Goal: Task Accomplishment & Management: Use online tool/utility

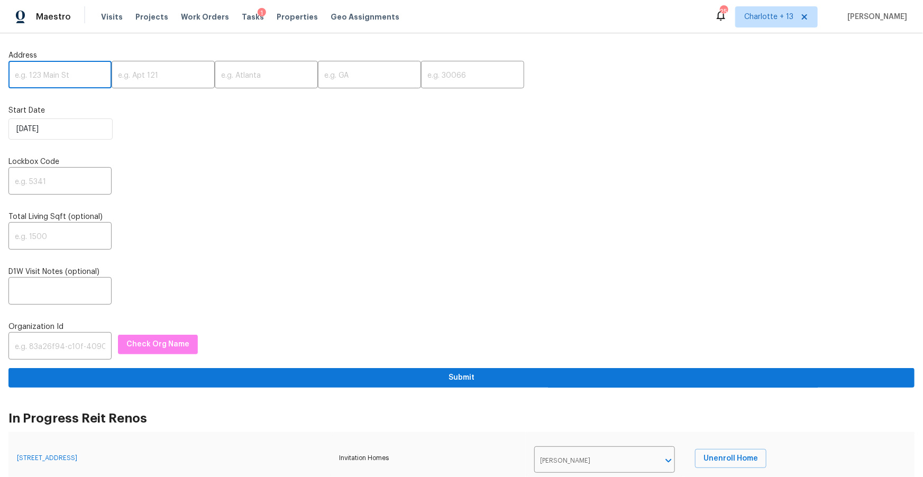
click at [41, 79] on input "text" at bounding box center [59, 75] width 103 height 25
paste input "[STREET_ADDRESS]"
click at [87, 80] on input "132 SE 4th Ave, Boynton Beach, FL 33435" at bounding box center [59, 75] width 103 height 25
click at [83, 77] on input "132 SE 4th Ave, Boynton Beach, FL 33435" at bounding box center [59, 75] width 103 height 25
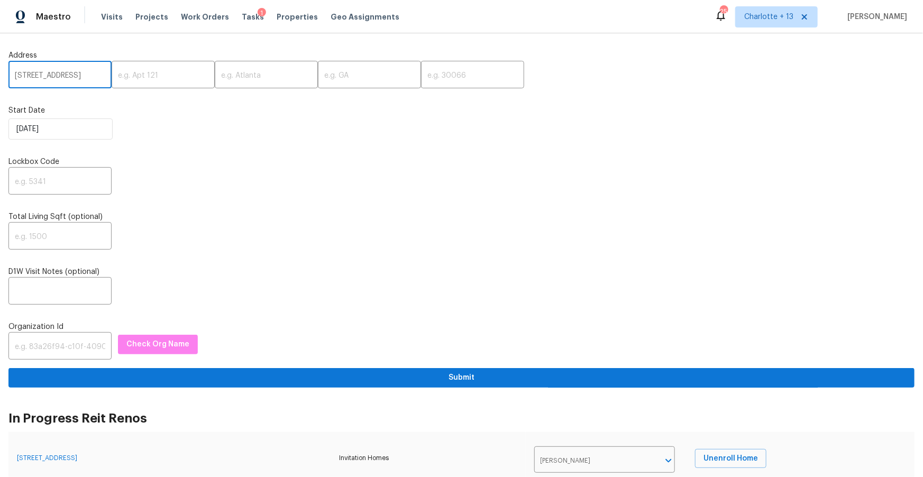
click at [83, 74] on input "132 SE 4th Ave, Boynton Beach, FL 33435" at bounding box center [59, 75] width 103 height 25
type input "132 SE 4th Ave, Boynton Beach, FL"
click at [421, 77] on input "text" at bounding box center [472, 75] width 103 height 25
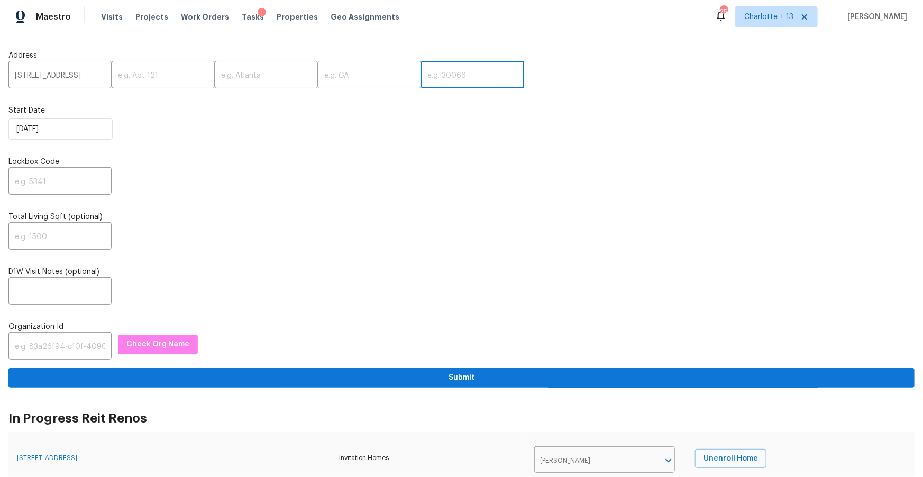
scroll to position [0, 0]
paste input "33435"
type input "33435"
click at [78, 76] on input "132 SE 4th Ave, Boynton Beach, FL" at bounding box center [59, 75] width 103 height 25
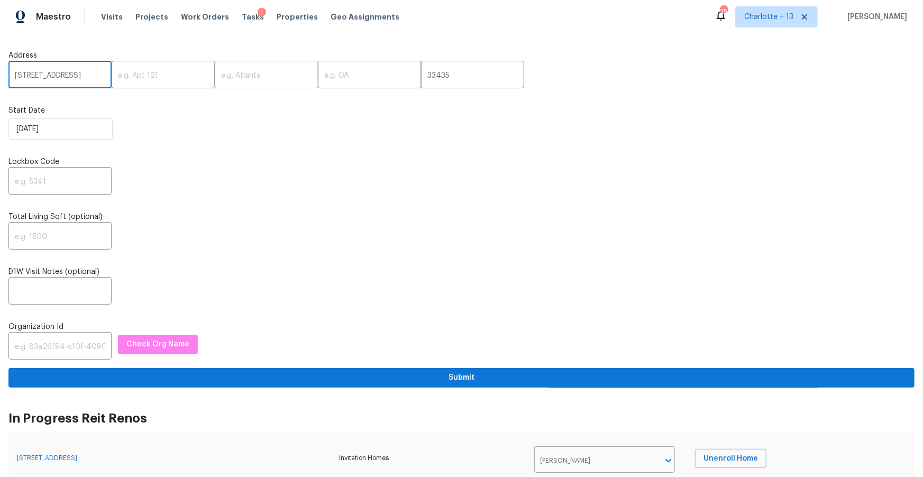
type input "132 SE 4th Ave, Beach, FL"
click at [216, 80] on input "text" at bounding box center [266, 75] width 103 height 25
paste input "Boynton"
type input "Boynton"
click at [89, 77] on input "132 SE 4th Ave, Beach, FL" at bounding box center [59, 75] width 103 height 25
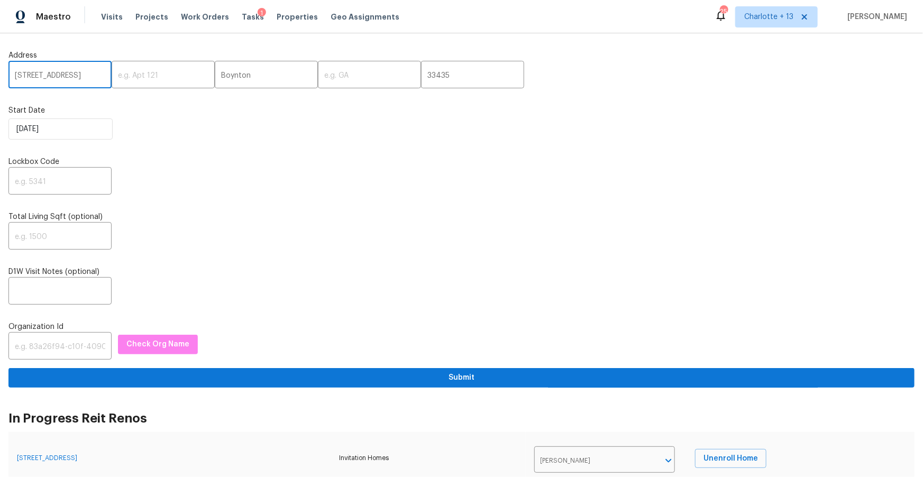
click at [81, 77] on input "132 SE 4th Ave, Beach, FL" at bounding box center [59, 75] width 103 height 25
type input "132 SE 4th Ave,, FL"
click at [245, 78] on input "Boynton" at bounding box center [266, 75] width 103 height 25
paste input "Beach"
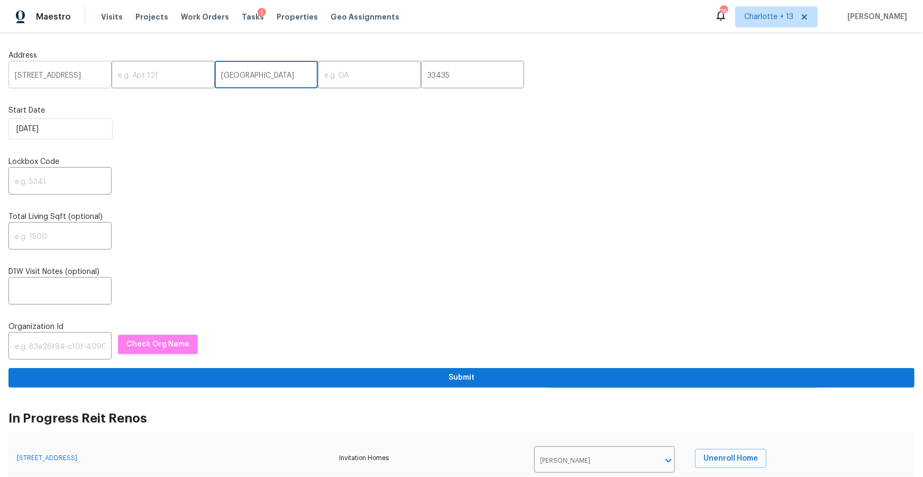
type input "Boynton Beach"
click at [75, 76] on input "132 SE 4th Ave,, FL" at bounding box center [59, 75] width 103 height 25
type input "132 SE 4th Ave,,"
click at [318, 73] on input "text" at bounding box center [369, 75] width 103 height 25
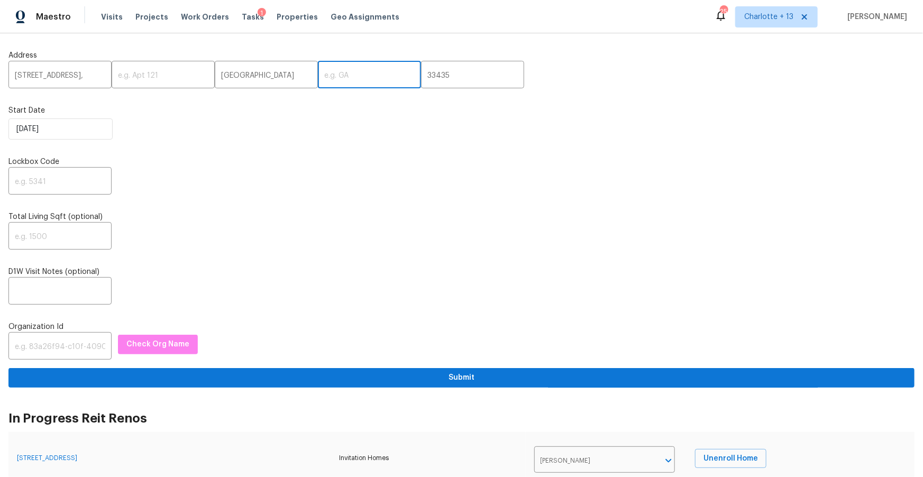
paste input "FL"
type input "FL"
click at [86, 81] on input "132 SE 4th Ave,," at bounding box center [59, 75] width 103 height 25
type input "132 SE 4th Ave"
click at [74, 178] on input "text" at bounding box center [59, 182] width 103 height 25
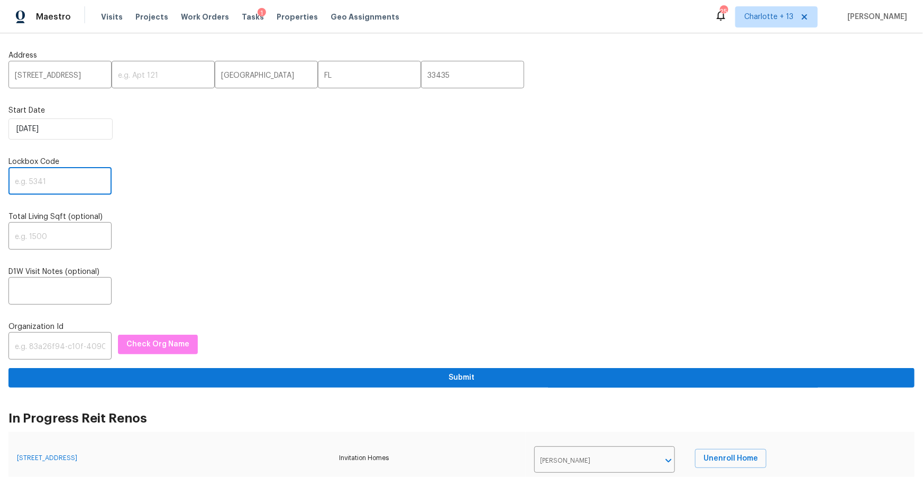
paste input "6150"
type input "6150"
click at [34, 344] on input "text" at bounding box center [59, 347] width 103 height 25
paste input "1349d153-b359-4f9b-b4dd-758ff939cc37"
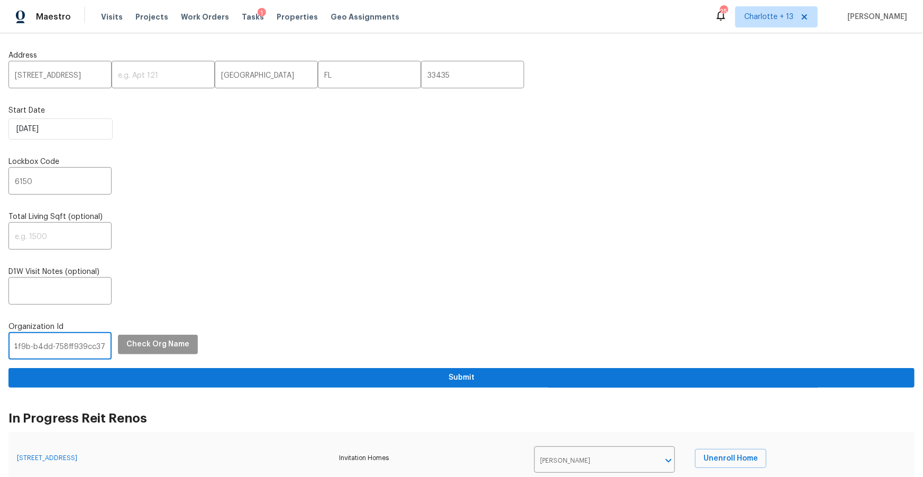
type input "1349d153-b359-4f9b-b4dd-758ff939cc37"
click at [147, 345] on span "Check Org Name" at bounding box center [157, 344] width 63 height 13
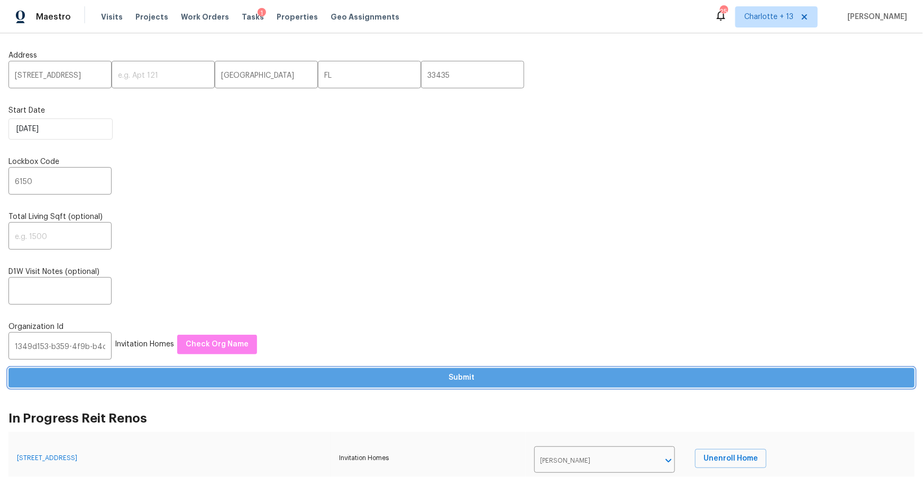
click at [441, 382] on span "Submit" at bounding box center [461, 377] width 889 height 13
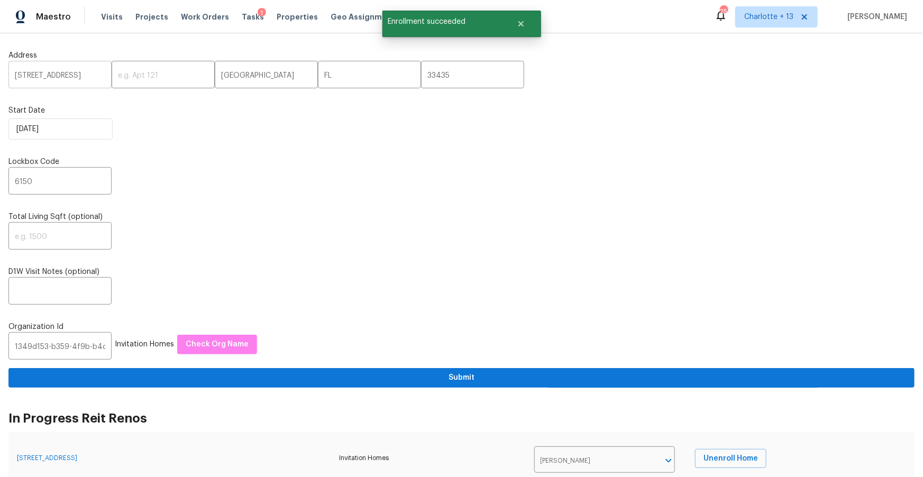
click at [59, 75] on input "132 SE 4th Ave" at bounding box center [59, 75] width 103 height 25
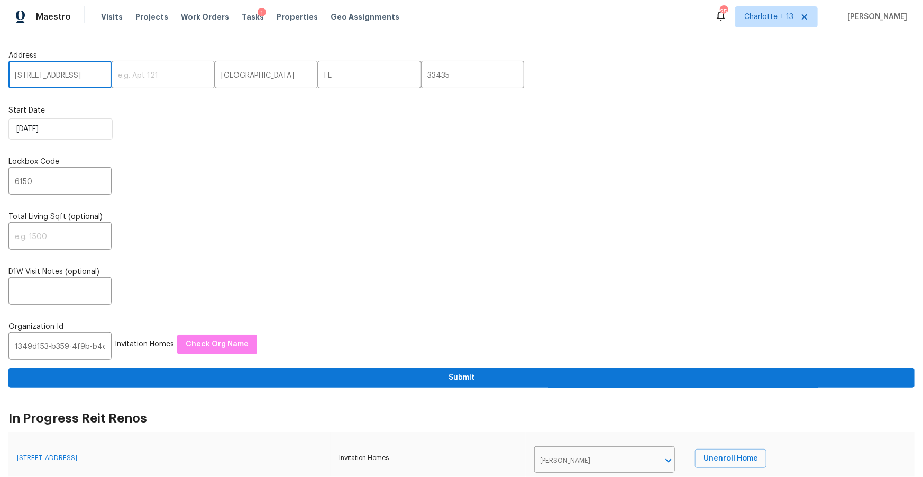
paste input "1256 59th St N, West Palm Beach, FL 33411"
click at [87, 77] on input "[STREET_ADDRESS]" at bounding box center [59, 75] width 103 height 25
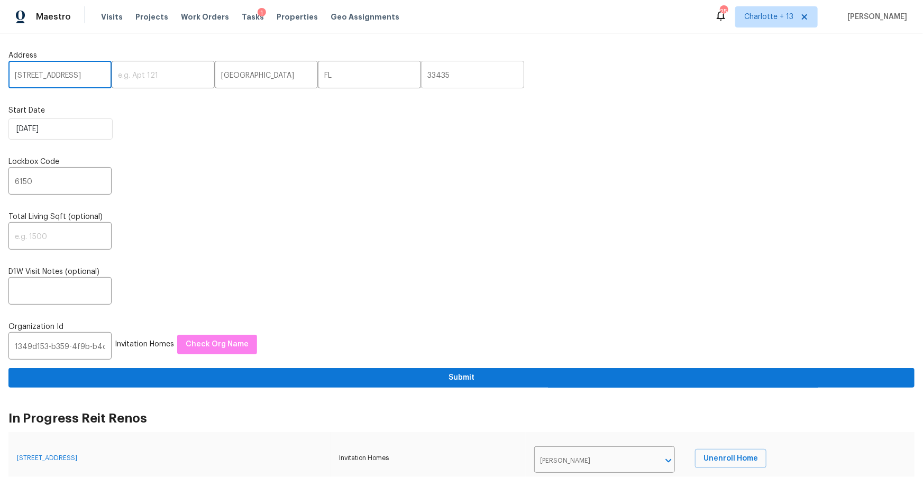
type input "11256 59th St N, West Palm Beach, FL"
click at [421, 76] on input "33435" at bounding box center [472, 75] width 103 height 25
paste input "11"
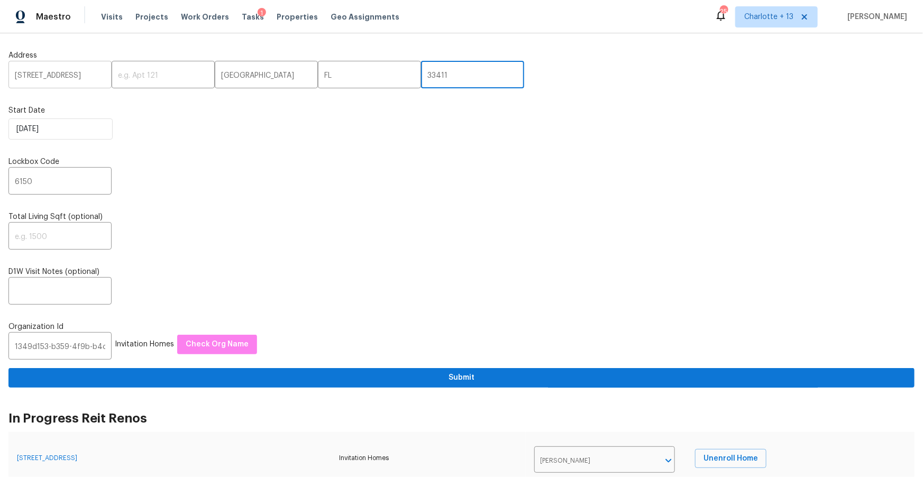
type input "33411"
drag, startPoint x: 74, startPoint y: 76, endPoint x: 82, endPoint y: 77, distance: 8.6
click at [82, 77] on input "11256 59th St N, West Palm Beach, FL" at bounding box center [59, 75] width 103 height 25
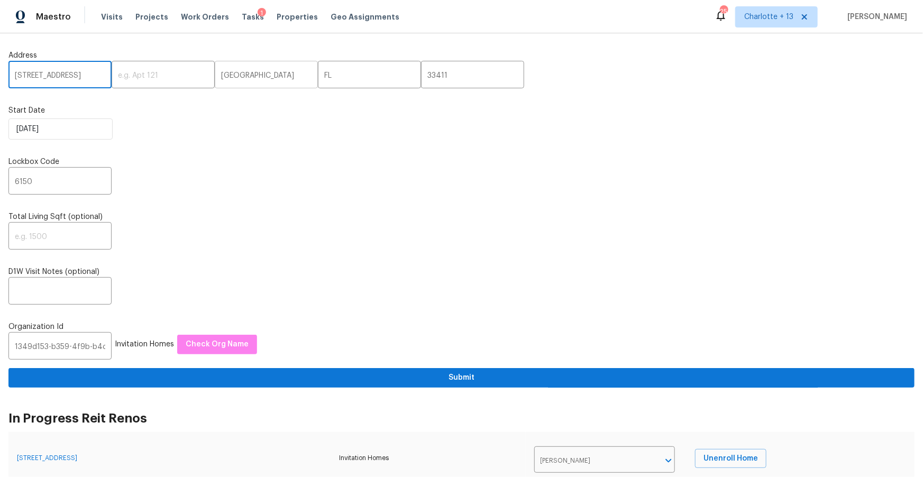
type input "11256 59th St N, , FL"
click at [215, 77] on input "Boynton Beach" at bounding box center [266, 75] width 103 height 25
paste input "West Palm"
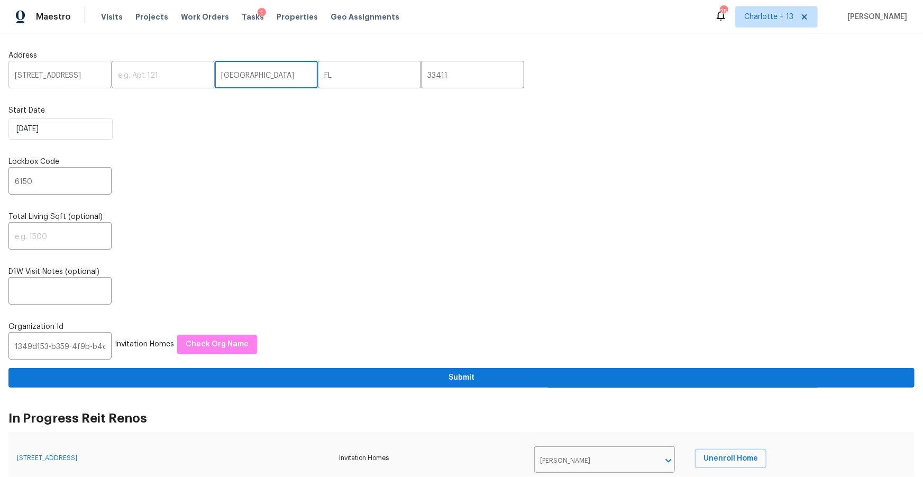
type input "West Palm Beach"
drag, startPoint x: 88, startPoint y: 77, endPoint x: 69, endPoint y: 78, distance: 19.6
click at [69, 78] on input "11256 59th St N, , FL" at bounding box center [59, 75] width 103 height 25
type input "11256 59th St N"
click at [47, 184] on input "6150" at bounding box center [59, 182] width 103 height 25
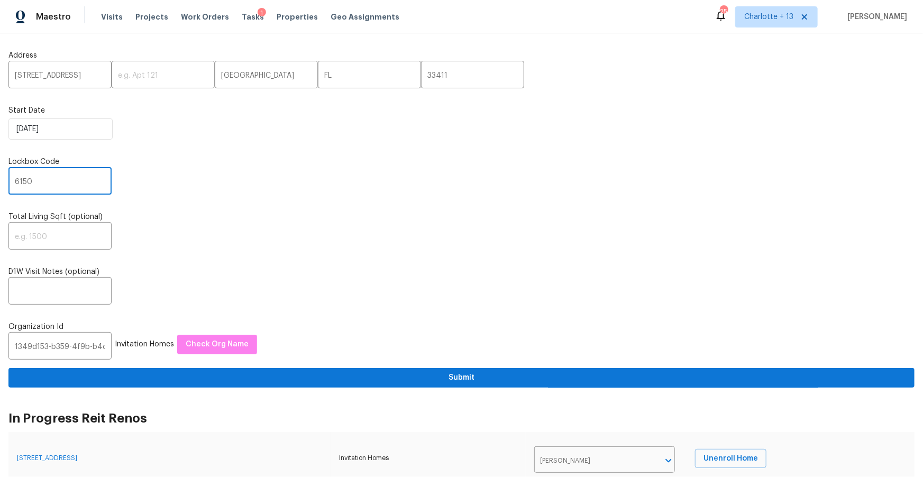
click at [47, 184] on input "6150" at bounding box center [59, 182] width 103 height 25
paste input "205"
type input "6205"
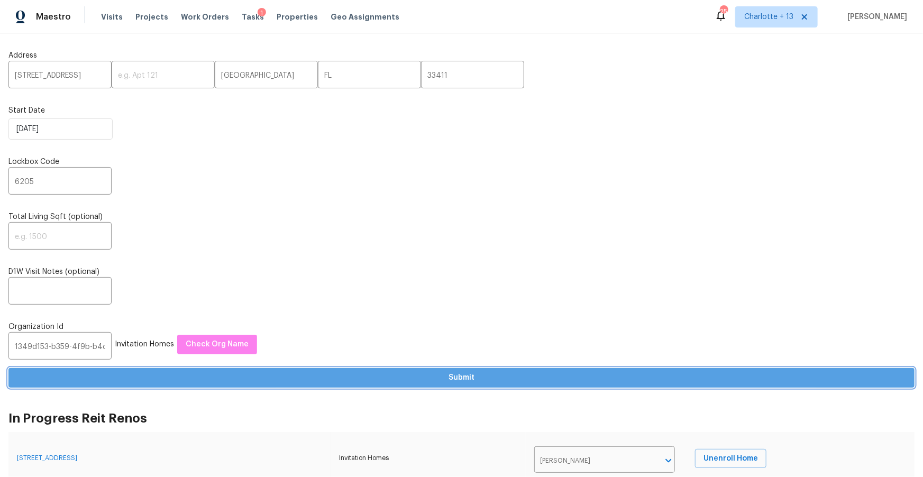
click at [145, 375] on span "Submit" at bounding box center [461, 377] width 889 height 13
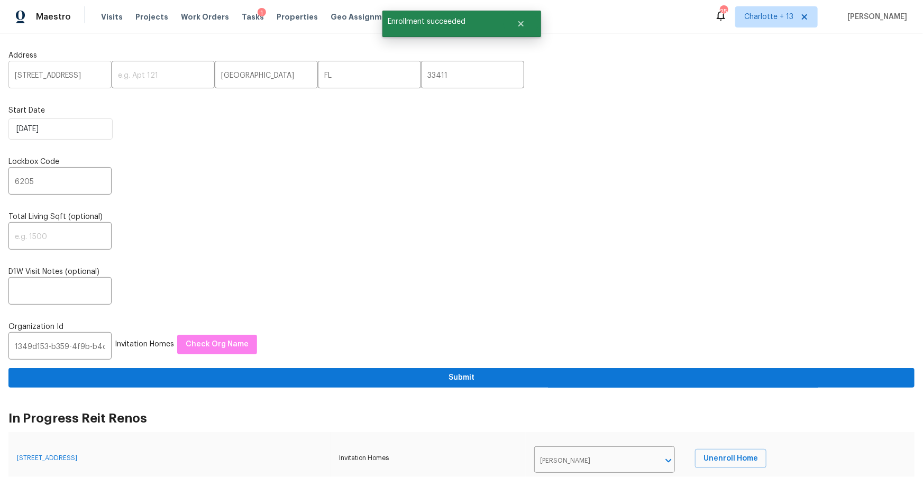
click at [46, 75] on input "11256 59th St N" at bounding box center [59, 75] width 103 height 25
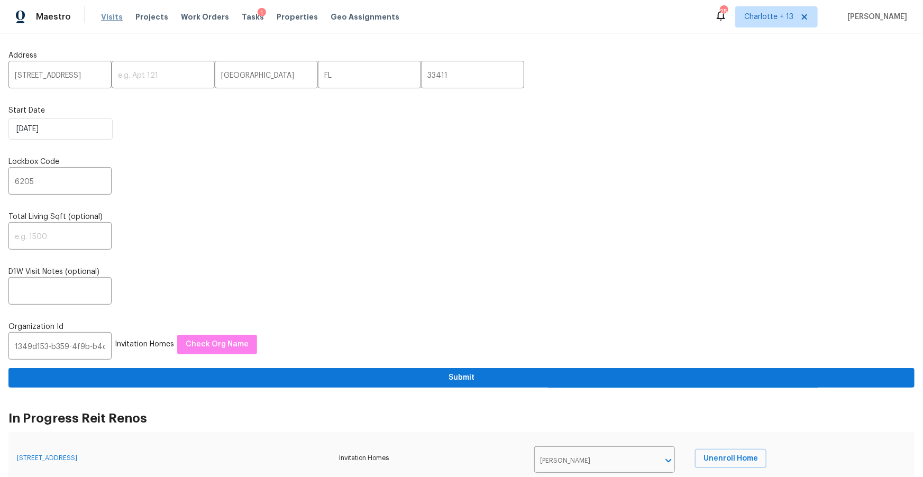
click at [113, 18] on span "Visits" at bounding box center [112, 17] width 22 height 11
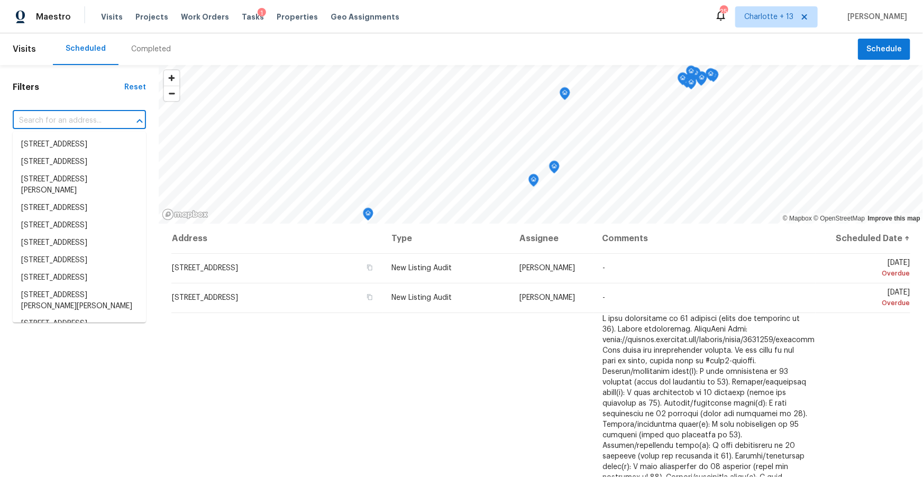
click at [43, 118] on input "text" at bounding box center [65, 121] width 104 height 16
paste input "11256 59th St N"
type input "11256 59th St N"
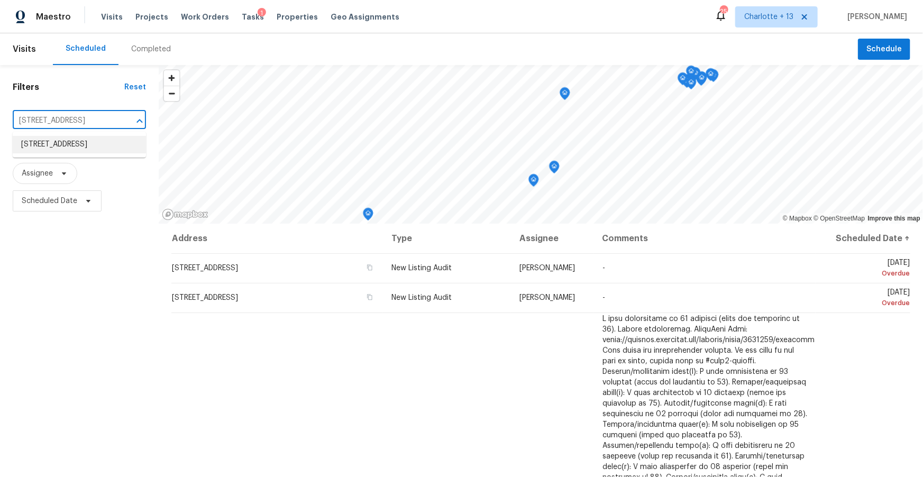
click at [47, 150] on li "11256 59th St N, West Palm Beach, FL 33411" at bounding box center [79, 144] width 133 height 17
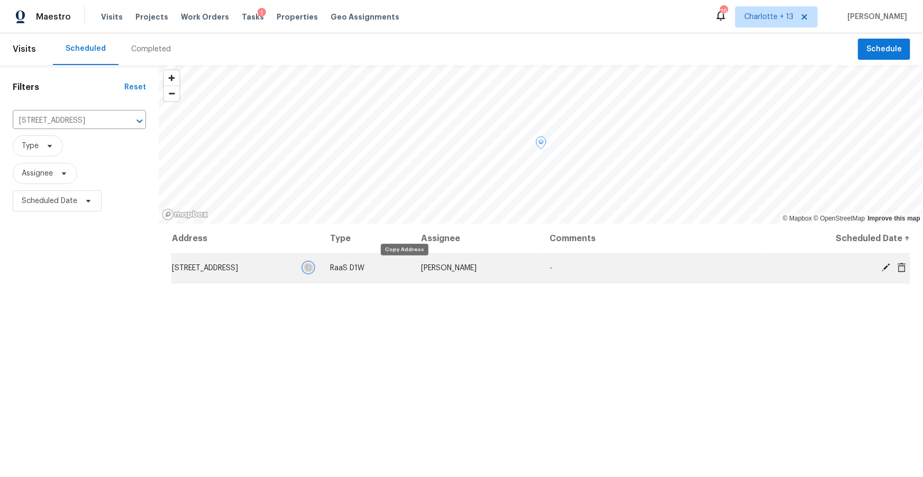
click at [312, 267] on icon "button" at bounding box center [308, 268] width 6 height 6
click at [311, 267] on icon "button" at bounding box center [308, 268] width 5 height 6
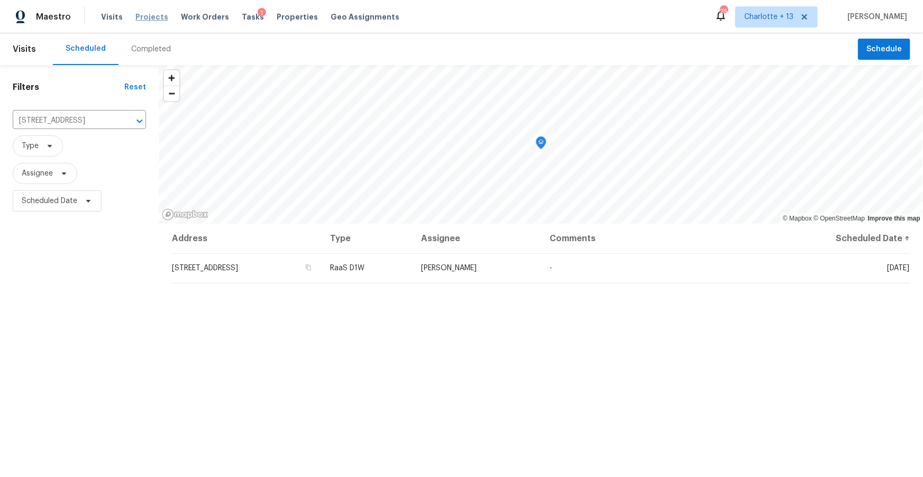
click at [147, 17] on span "Projects" at bounding box center [151, 17] width 33 height 11
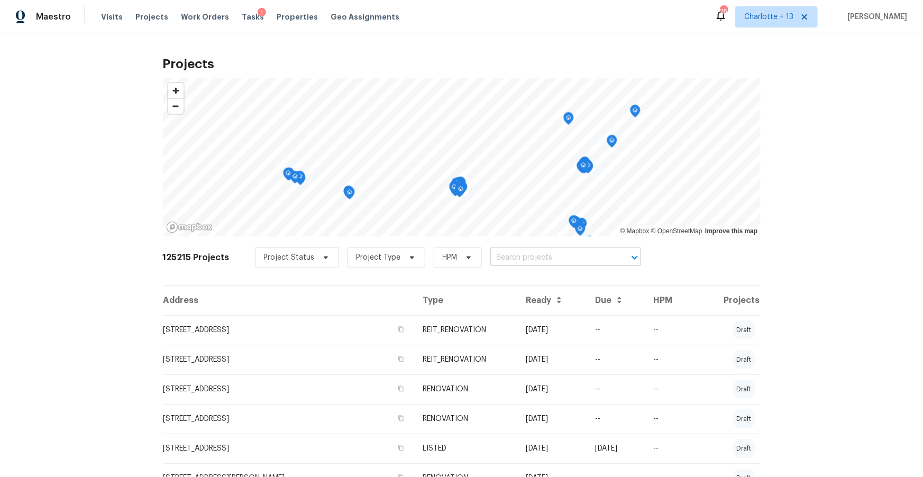
click at [515, 256] on input "text" at bounding box center [550, 258] width 121 height 16
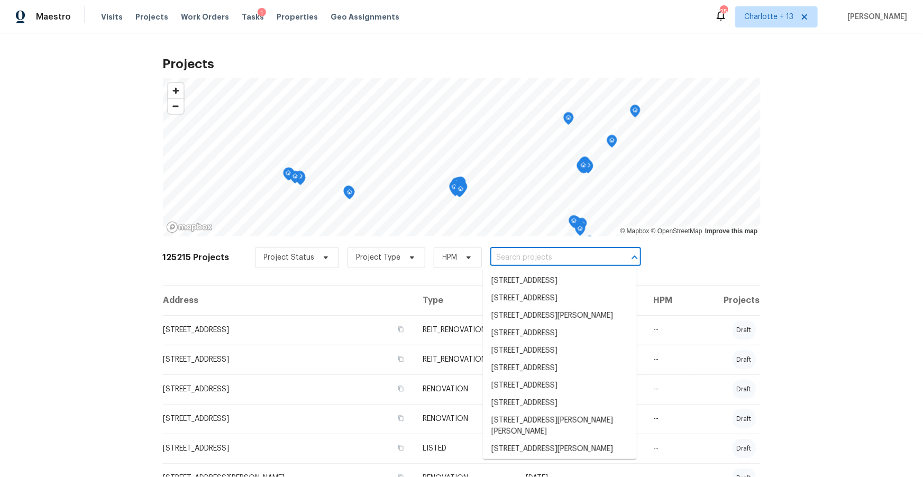
paste input "11256 59th St N, West Palm Beach, FL 33411"
type input "11256 59th St N, West Palm Beach, FL 33411"
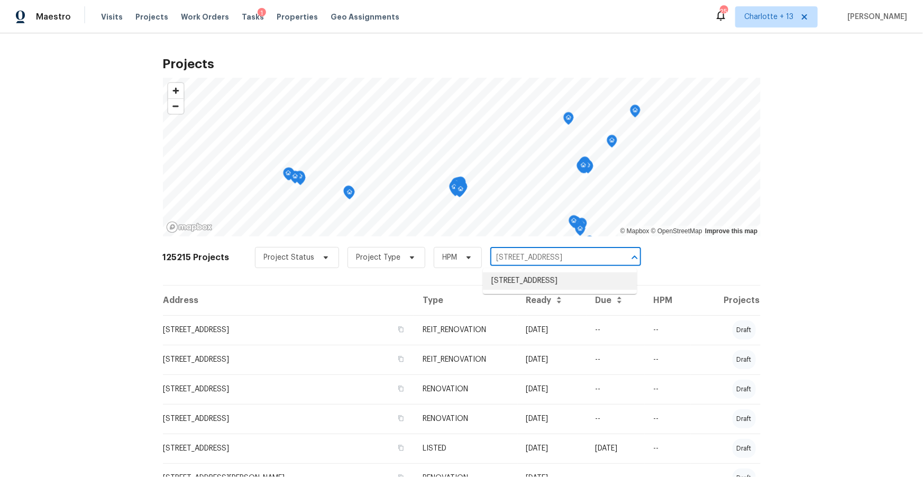
click at [525, 280] on li "11256 59th St N, West Palm Beach, FL 33411" at bounding box center [560, 280] width 154 height 17
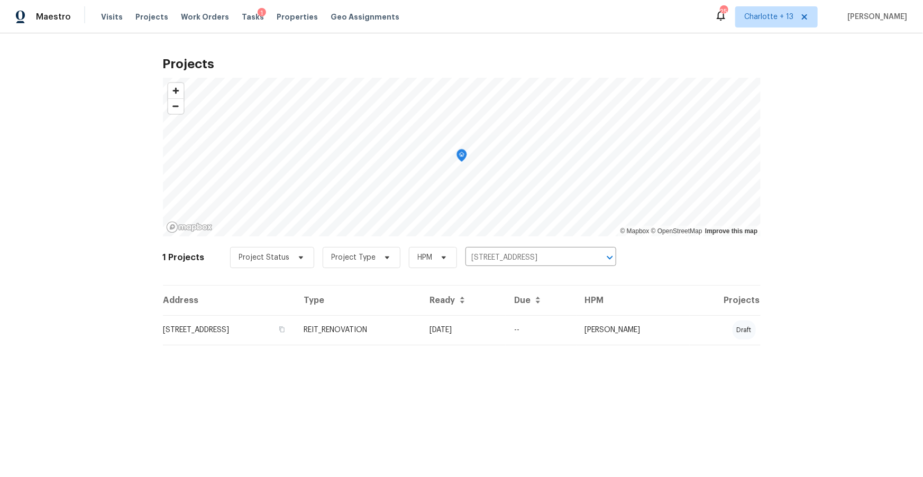
drag, startPoint x: 298, startPoint y: 323, endPoint x: 307, endPoint y: 316, distance: 10.6
click at [296, 322] on td "11256 59th St N, West Palm Beach, FL 33411" at bounding box center [229, 330] width 133 height 30
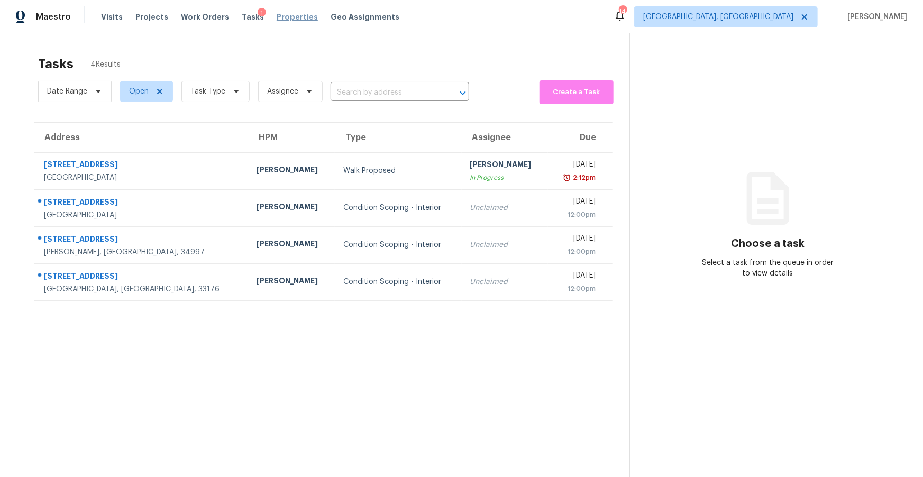
click at [283, 15] on span "Properties" at bounding box center [297, 17] width 41 height 11
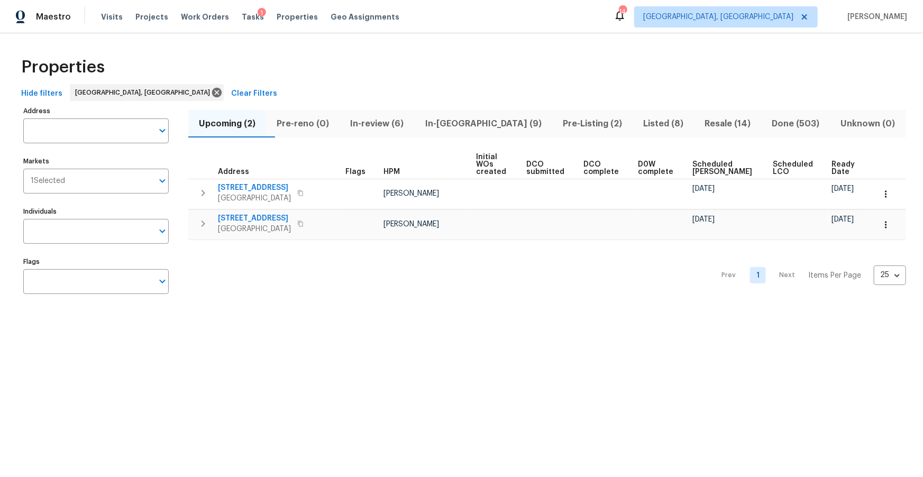
click at [103, 124] on input "Address" at bounding box center [88, 131] width 130 height 25
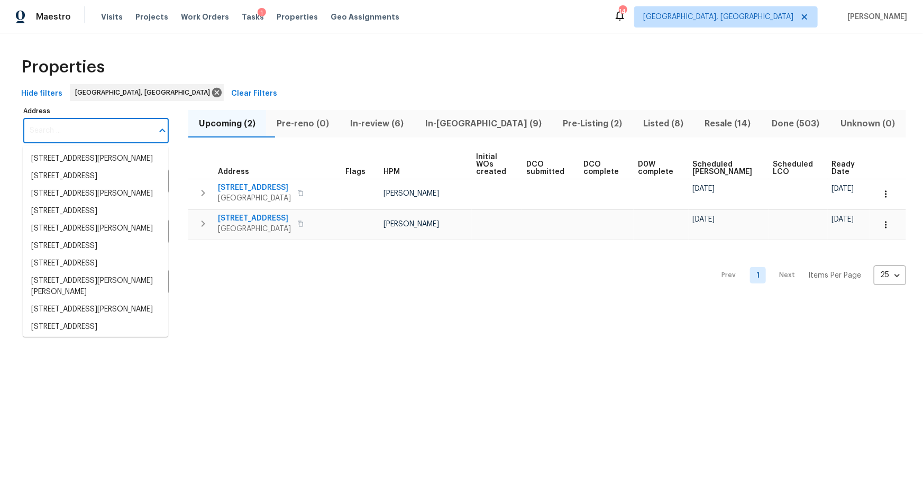
paste input "132 SE 4th Ave, Boynton Beach, FL 33435"
type input "132 SE 4th Ave, Boynton Beach, FL 33435"
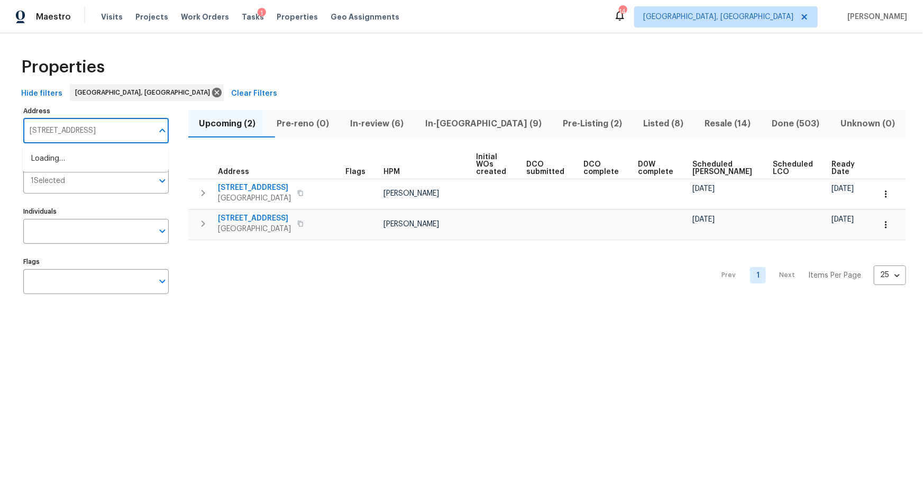
scroll to position [0, 20]
click at [78, 168] on li "132 SE 4th Ave Boynton Beach FL 33435" at bounding box center [96, 158] width 146 height 17
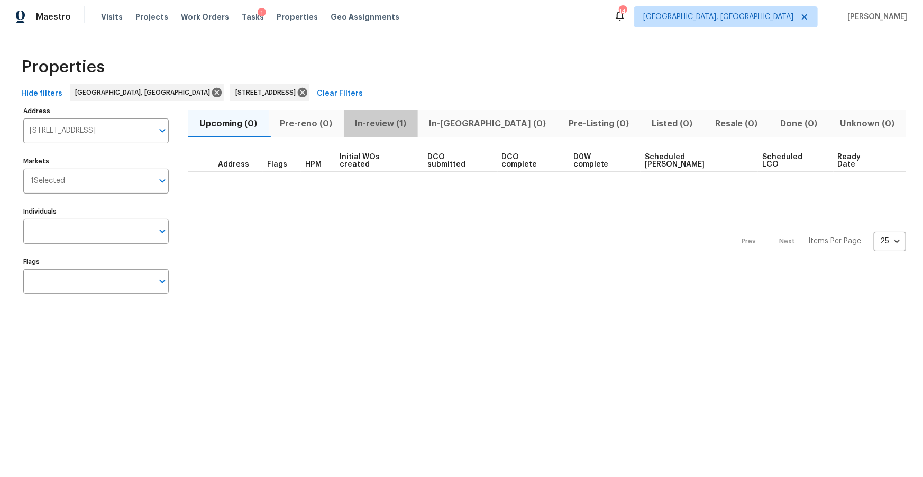
click at [400, 121] on span "In-review (1)" at bounding box center [380, 123] width 61 height 15
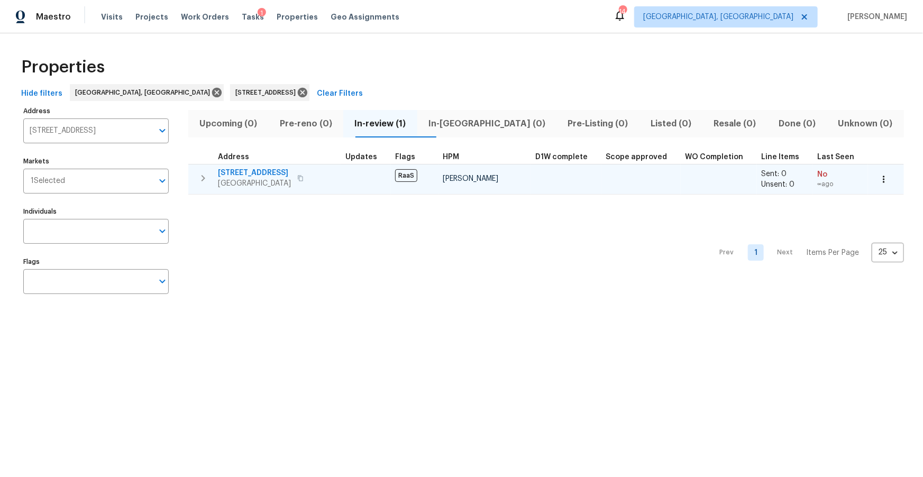
click at [274, 178] on span "[GEOGRAPHIC_DATA]" at bounding box center [254, 183] width 73 height 11
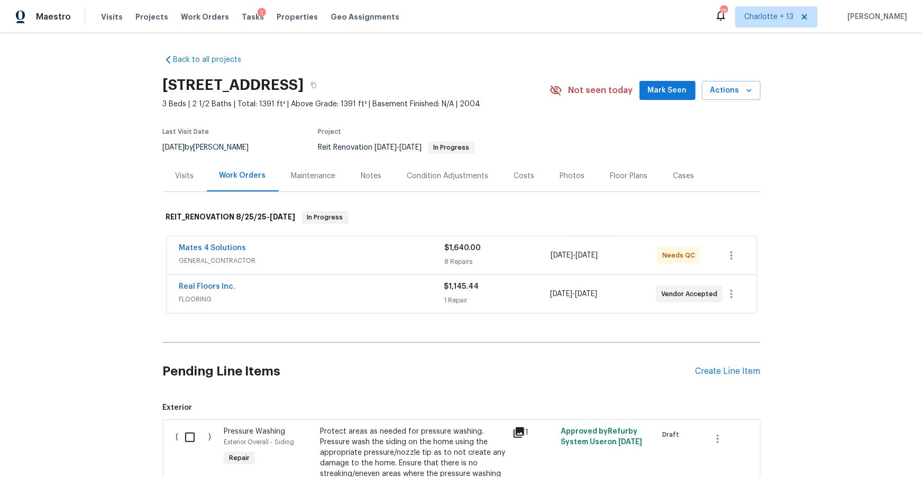
scroll to position [125, 0]
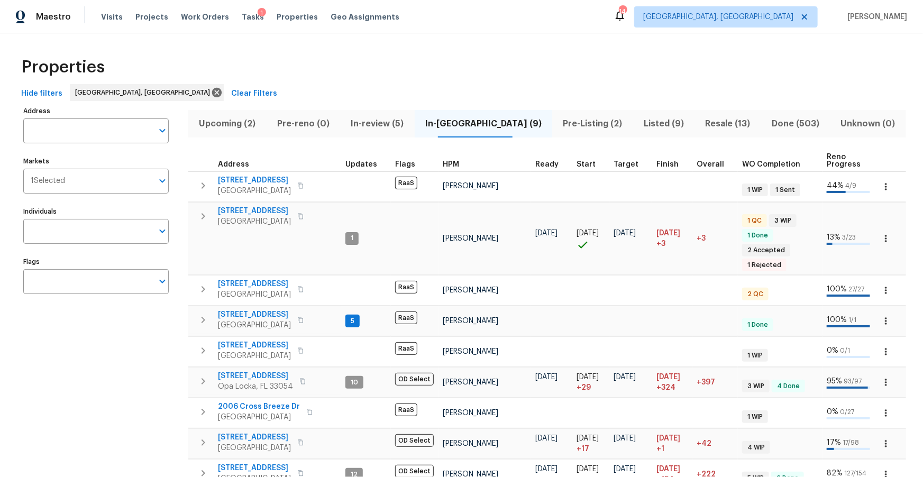
click at [393, 121] on span "In-review (5)" at bounding box center [378, 123] width 62 height 15
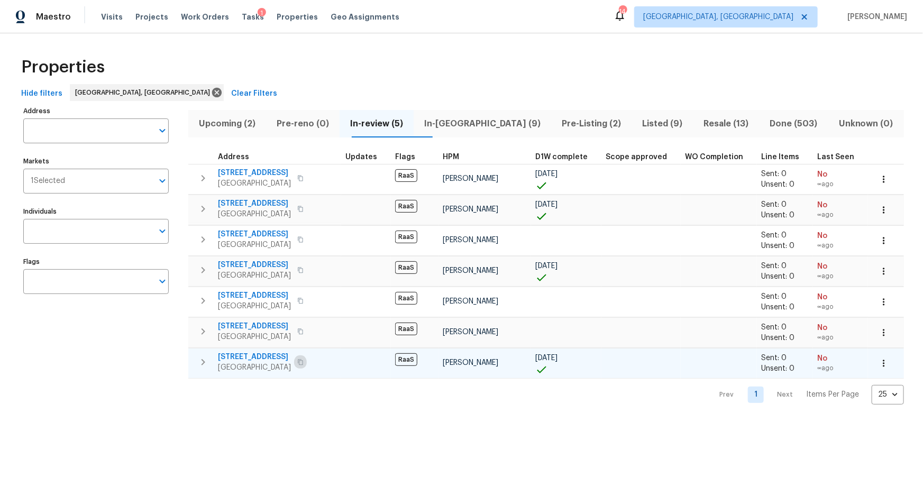
click at [298, 361] on icon "button" at bounding box center [300, 362] width 5 height 6
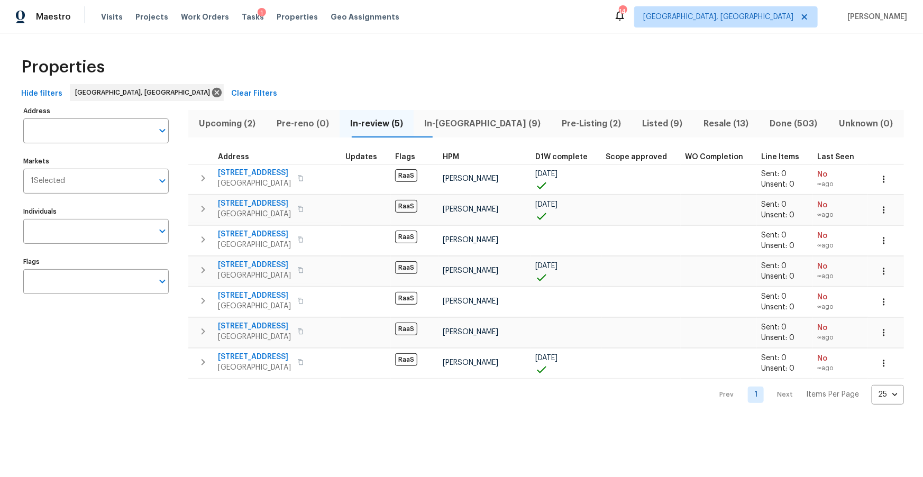
click at [472, 123] on span "In-reno (9)" at bounding box center [482, 123] width 125 height 15
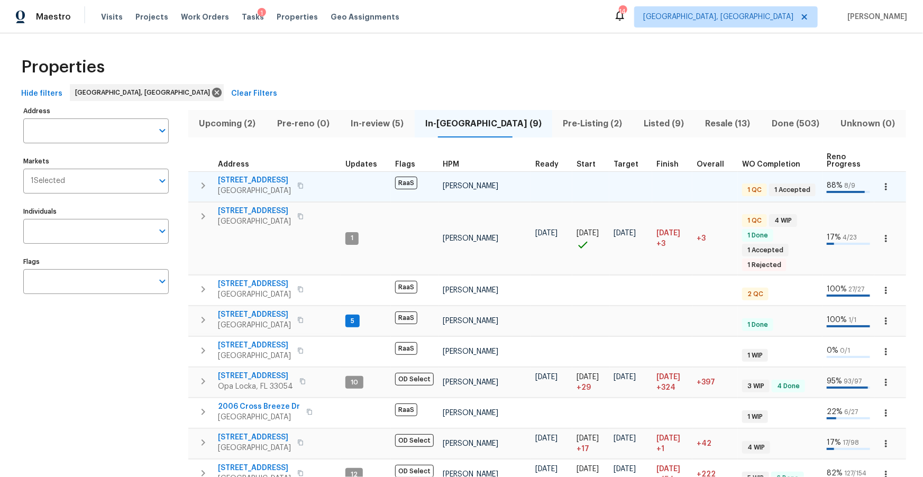
click at [267, 181] on span "5013 Neptune Ln # 2202" at bounding box center [254, 180] width 73 height 11
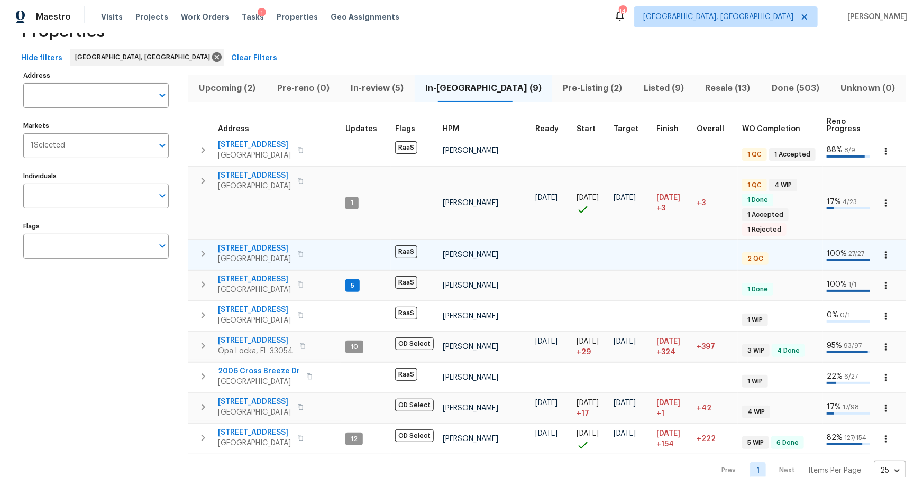
click at [266, 246] on span "6851 Raleigh St" at bounding box center [254, 248] width 73 height 11
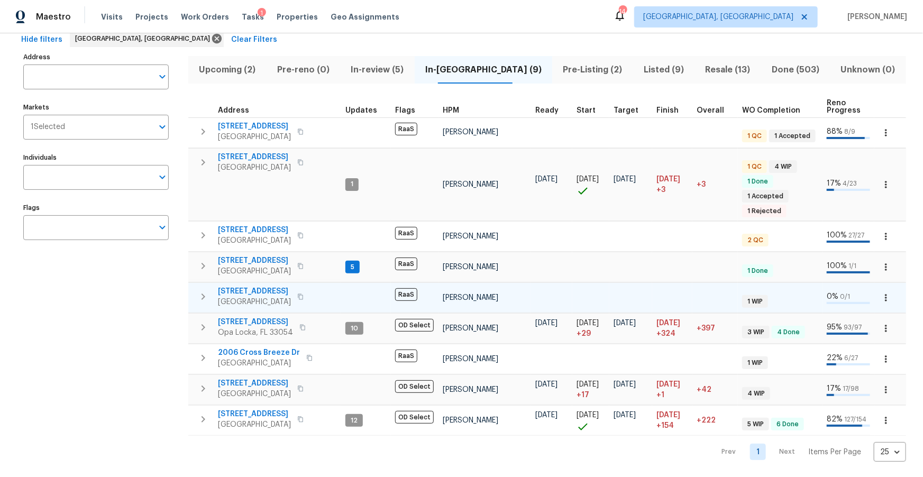
click at [303, 296] on icon "button" at bounding box center [300, 297] width 5 height 6
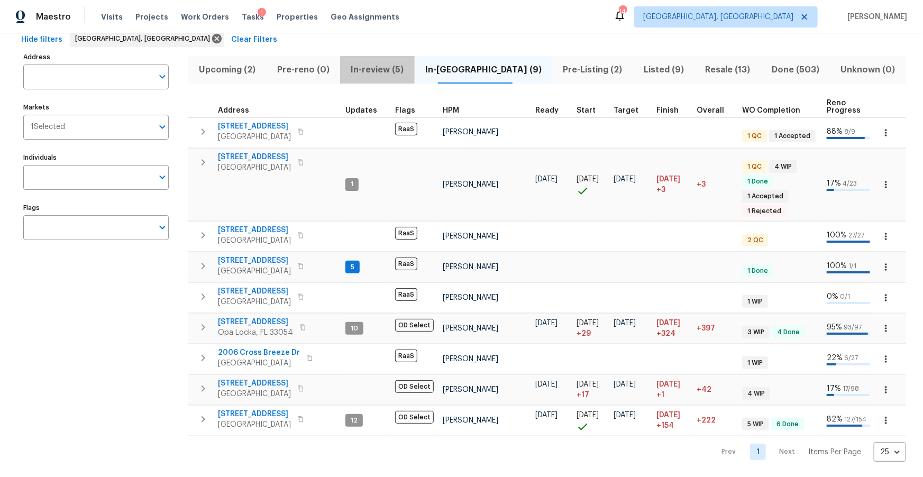
click at [405, 70] on span "In-review (5)" at bounding box center [378, 69] width 62 height 15
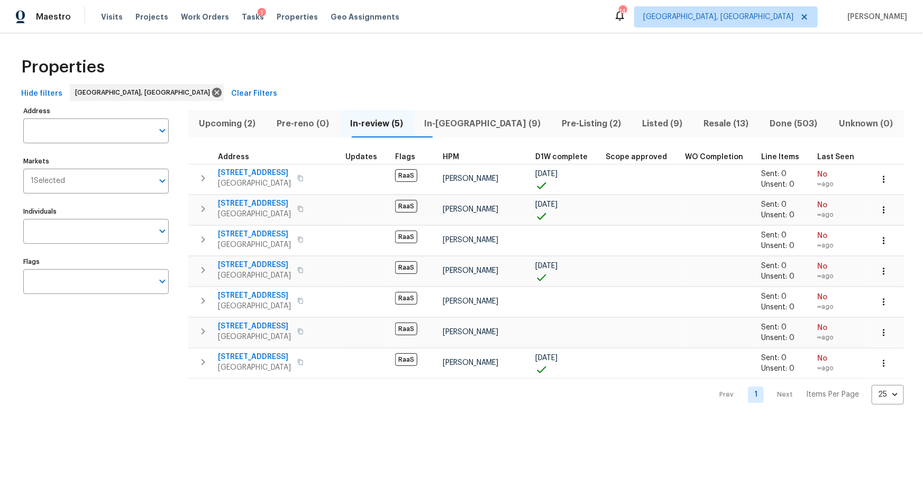
click at [219, 123] on span "Upcoming (2)" at bounding box center [227, 123] width 65 height 15
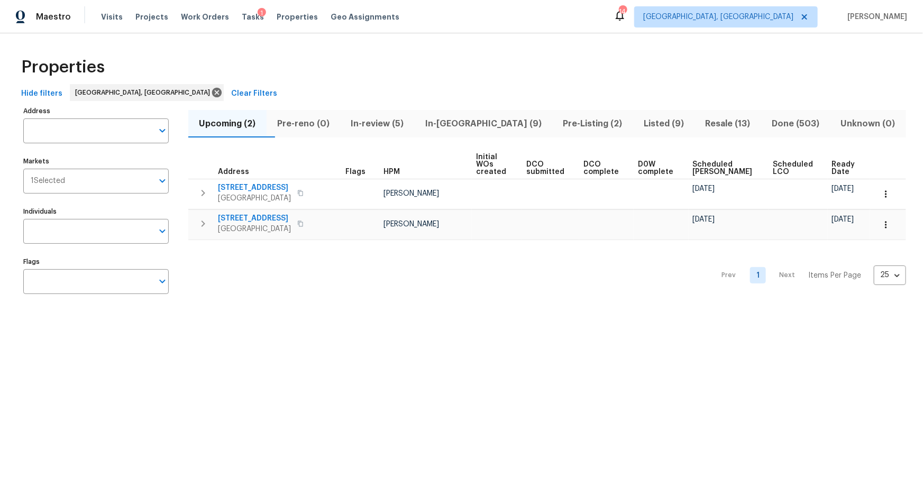
click at [640, 123] on span "Listed (9)" at bounding box center [664, 123] width 49 height 15
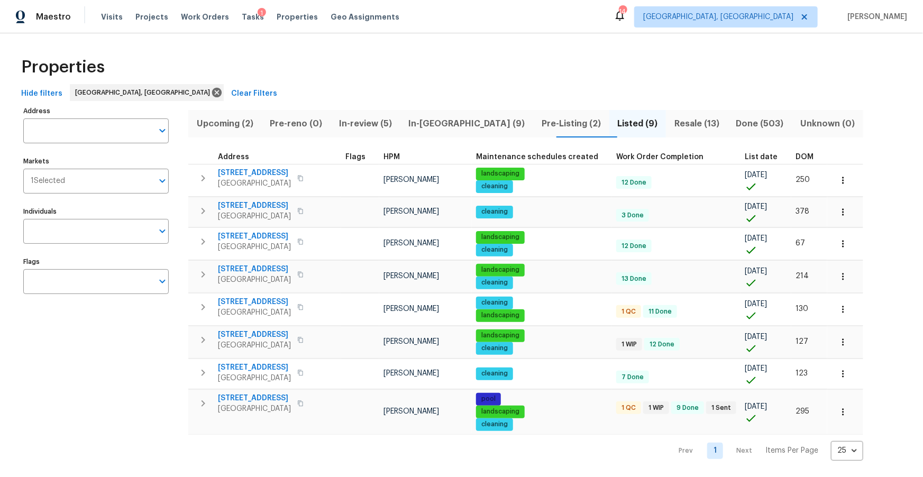
click at [673, 127] on span "Resale (13)" at bounding box center [697, 123] width 49 height 15
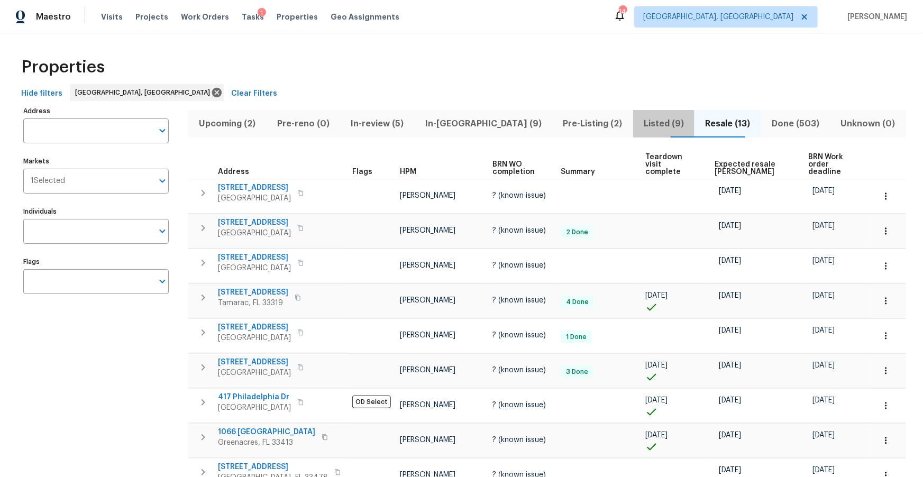
click at [640, 124] on span "Listed (9)" at bounding box center [664, 123] width 49 height 15
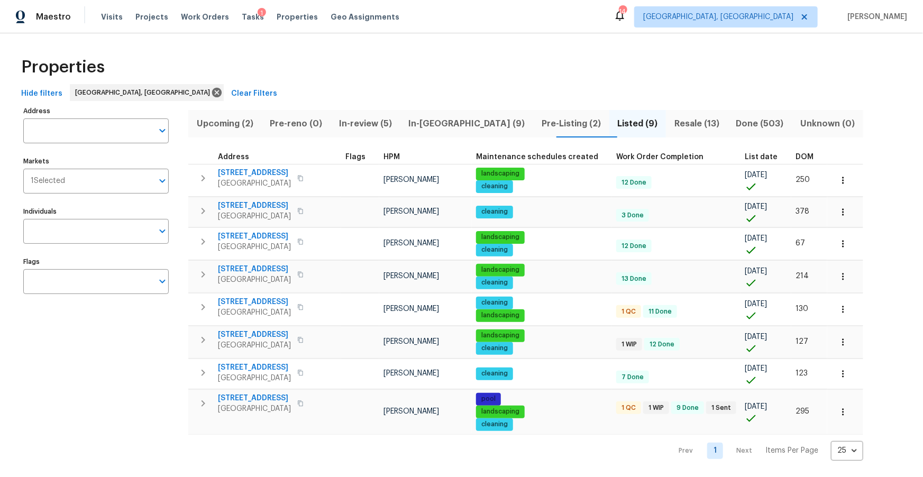
click at [753, 157] on span "List date" at bounding box center [761, 156] width 33 height 7
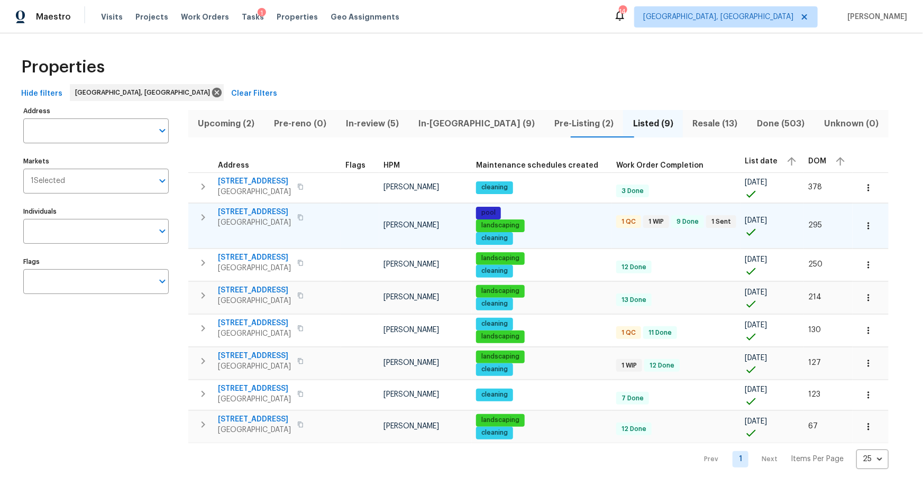
scroll to position [7, 0]
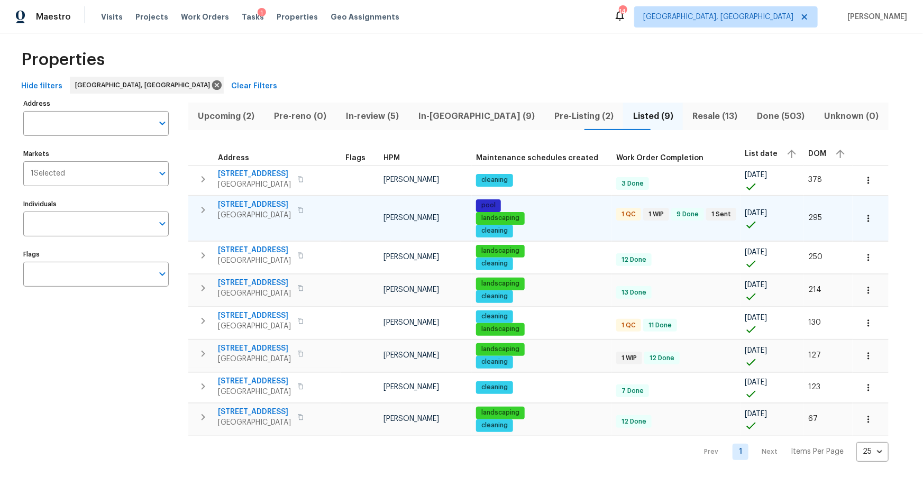
click at [256, 205] on span "232 NW 25th St" at bounding box center [254, 204] width 73 height 11
click at [551, 111] on span "Pre-Listing (2)" at bounding box center [584, 116] width 66 height 15
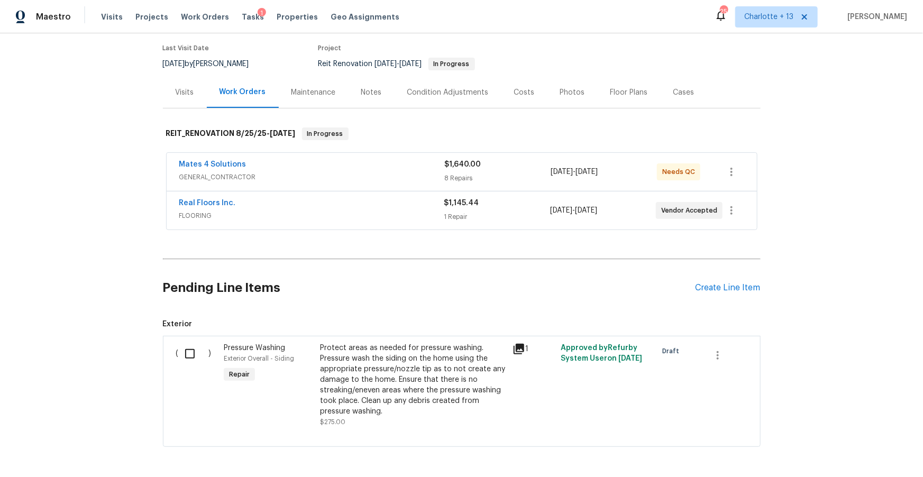
scroll to position [125, 0]
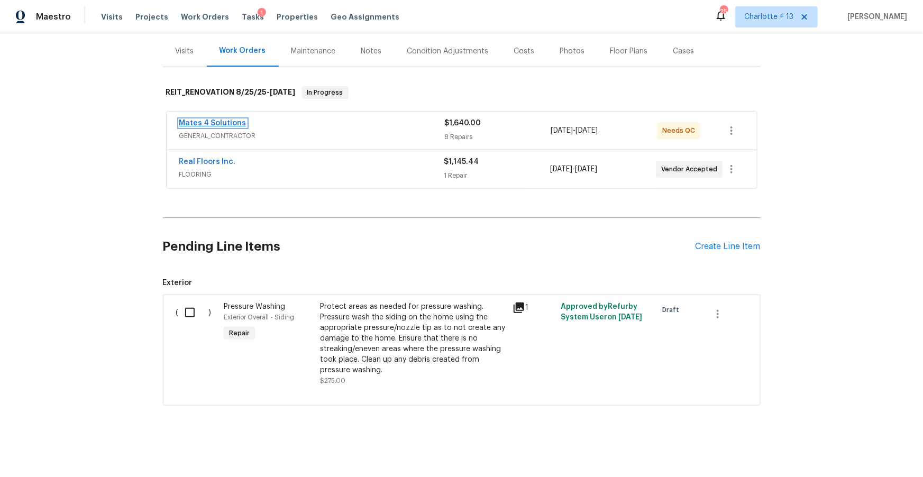
click at [215, 122] on link "Mates 4 Solutions" at bounding box center [212, 123] width 67 height 7
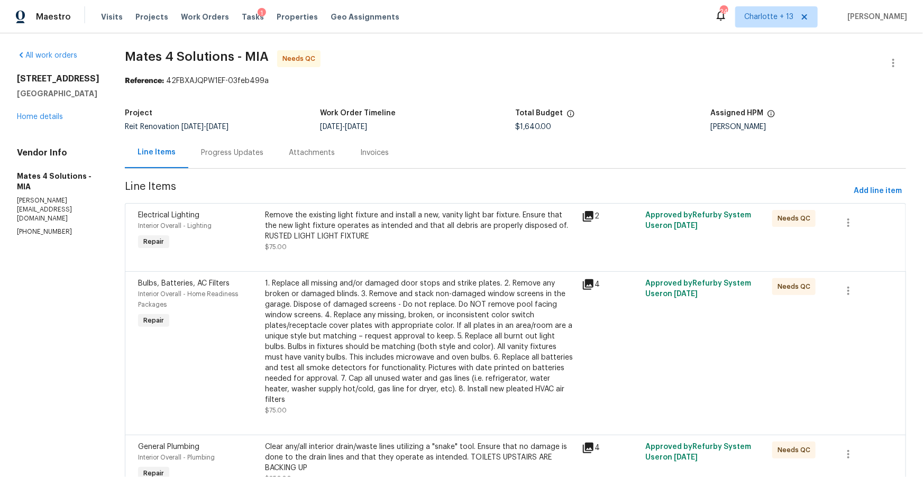
click at [47, 122] on div "5013 Neptune Ln # 2202 Fort Lauderdale, FL 33312 Home details" at bounding box center [58, 98] width 83 height 49
click at [53, 121] on link "Home details" at bounding box center [40, 116] width 46 height 7
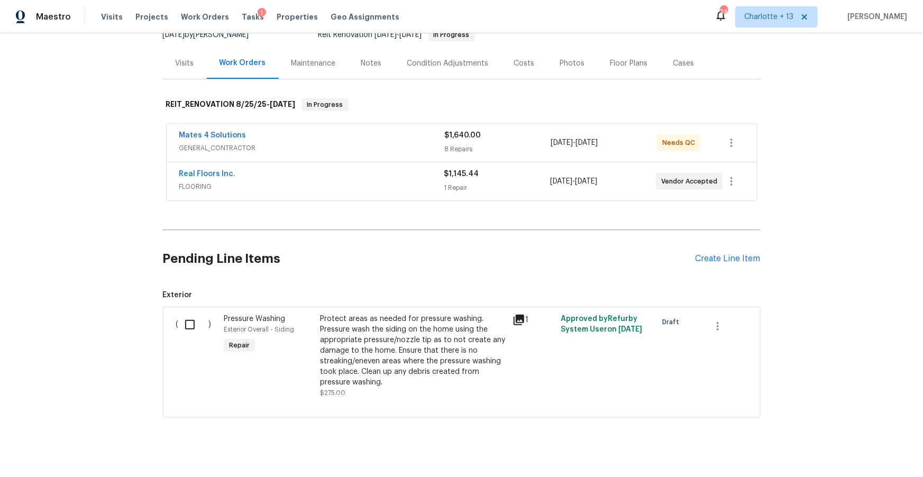
scroll to position [125, 0]
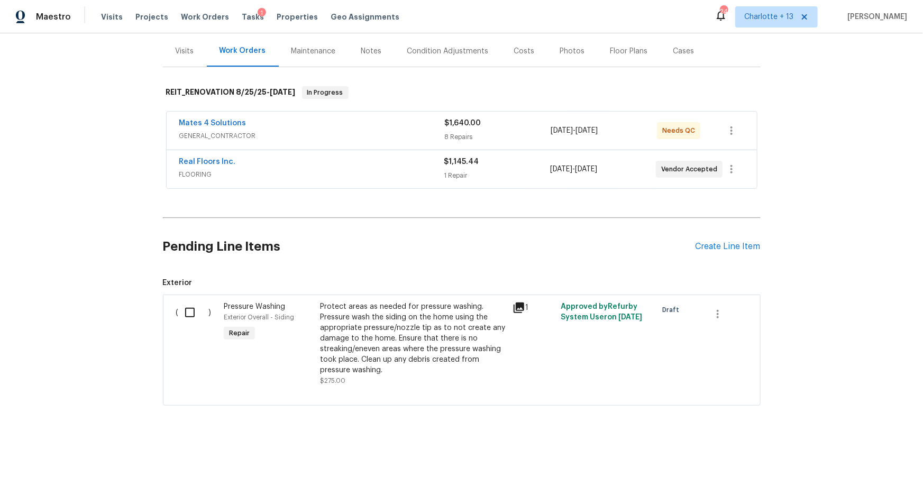
click at [522, 307] on icon at bounding box center [519, 308] width 11 height 11
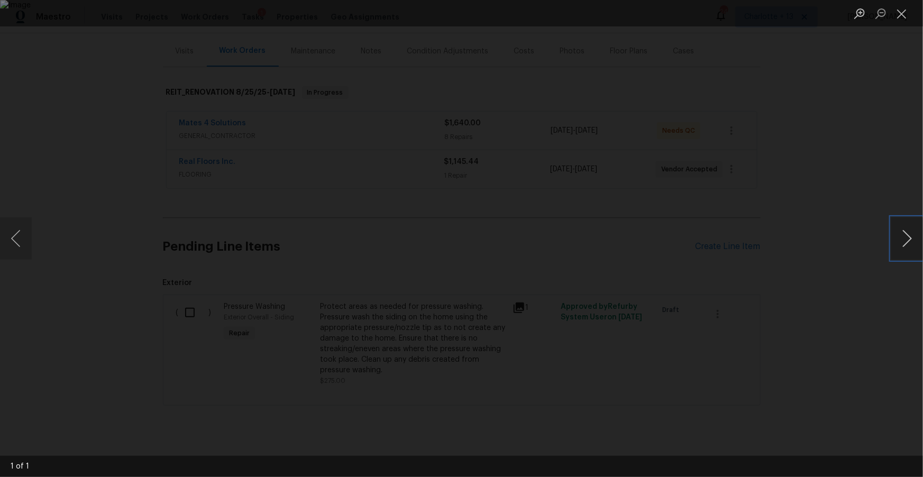
click at [912, 224] on button "Next image" at bounding box center [908, 238] width 32 height 42
click at [907, 233] on button "Next image" at bounding box center [908, 238] width 32 height 42
click at [906, 17] on button "Close lightbox" at bounding box center [902, 13] width 21 height 19
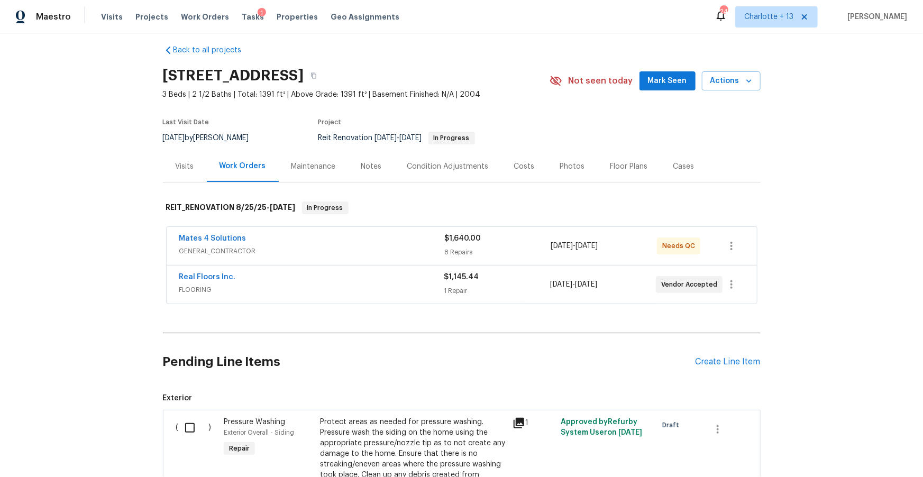
scroll to position [0, 0]
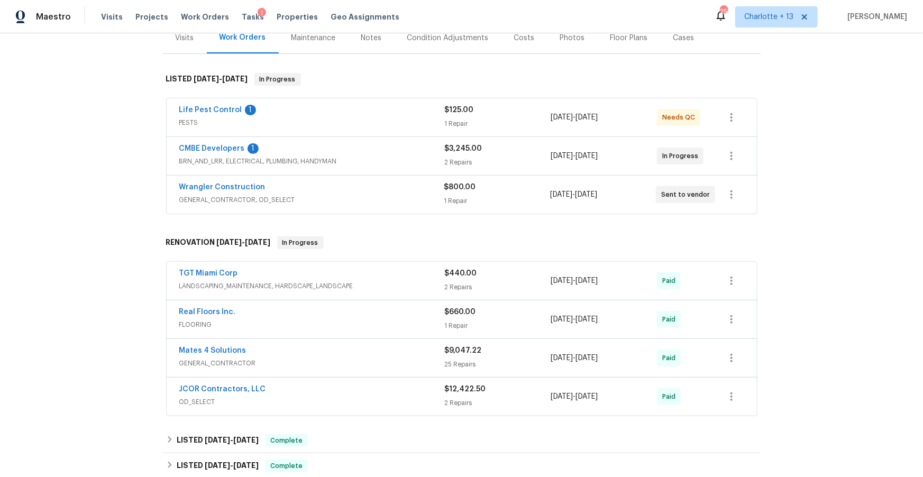
scroll to position [146, 0]
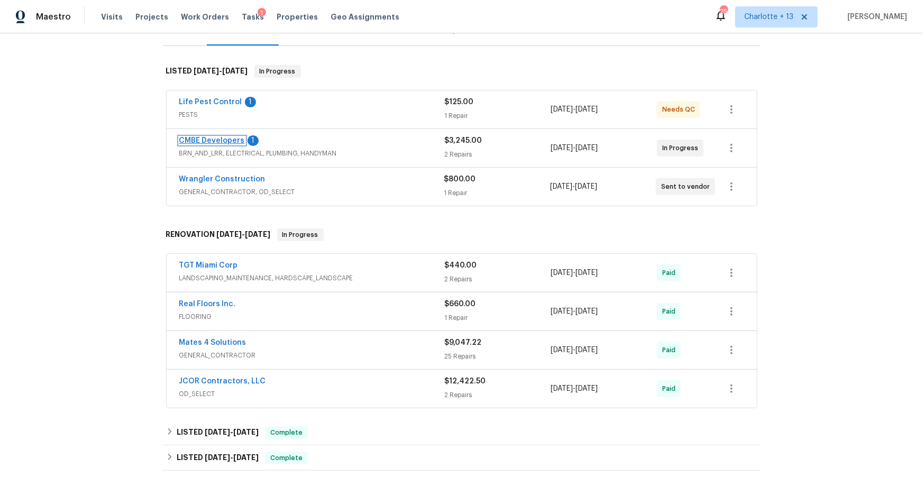
click at [223, 138] on link "CMBE Developers" at bounding box center [212, 140] width 66 height 7
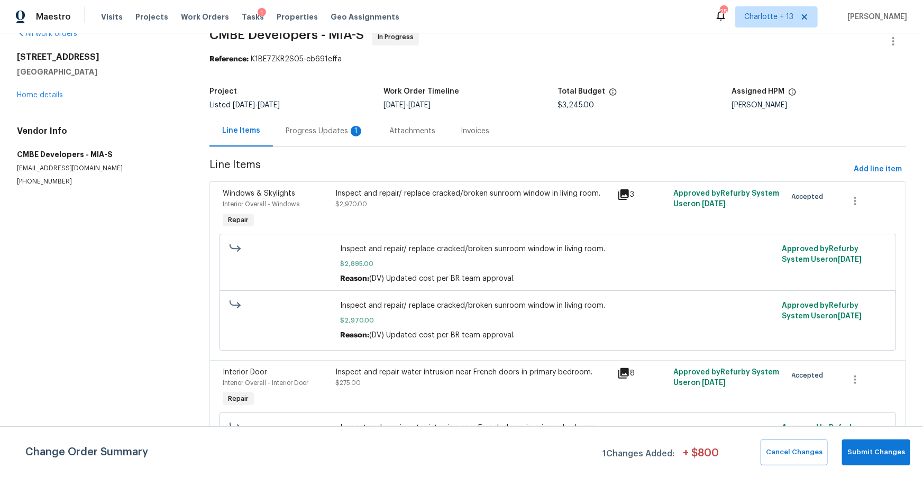
scroll to position [61, 0]
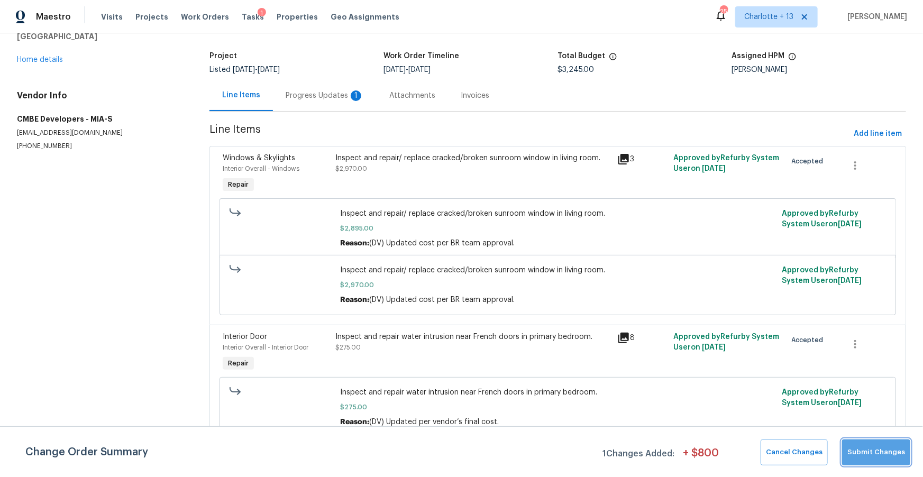
click at [888, 449] on span "Submit Changes" at bounding box center [877, 453] width 58 height 12
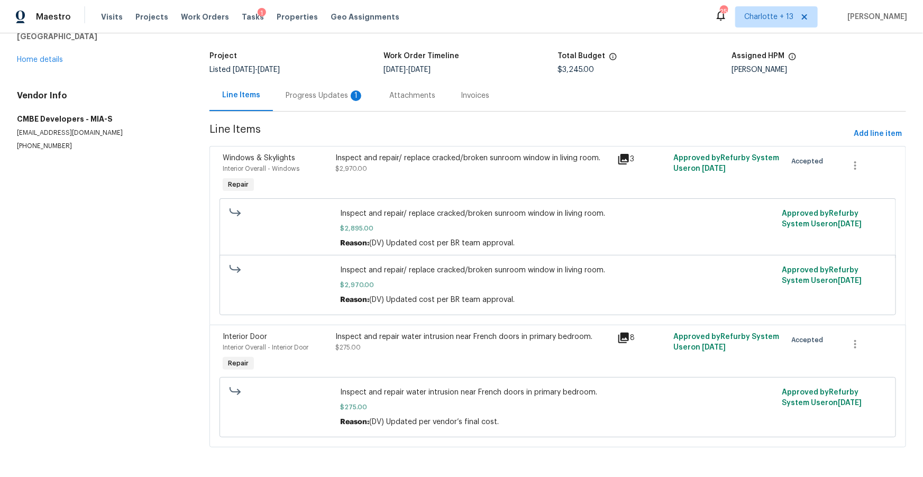
click at [622, 338] on icon at bounding box center [624, 338] width 11 height 11
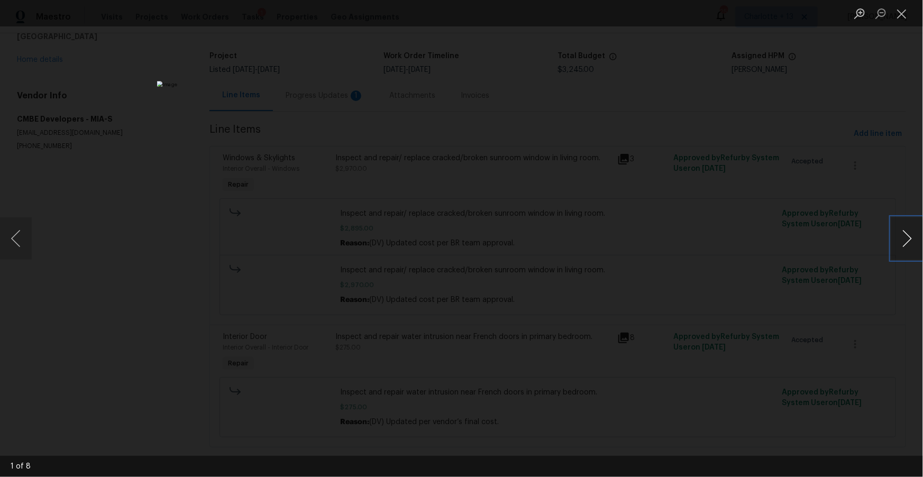
click at [908, 239] on button "Next image" at bounding box center [908, 238] width 32 height 42
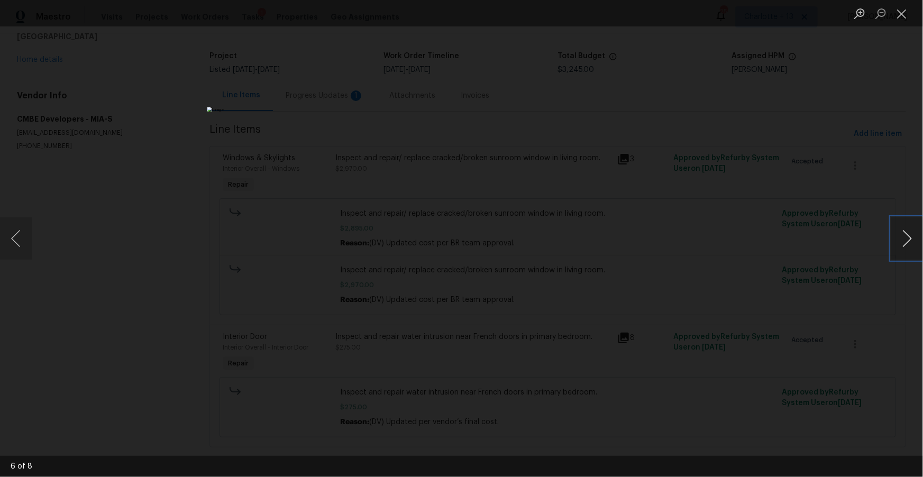
click at [908, 239] on button "Next image" at bounding box center [908, 238] width 32 height 42
click at [761, 234] on div "Lightbox" at bounding box center [461, 238] width 923 height 477
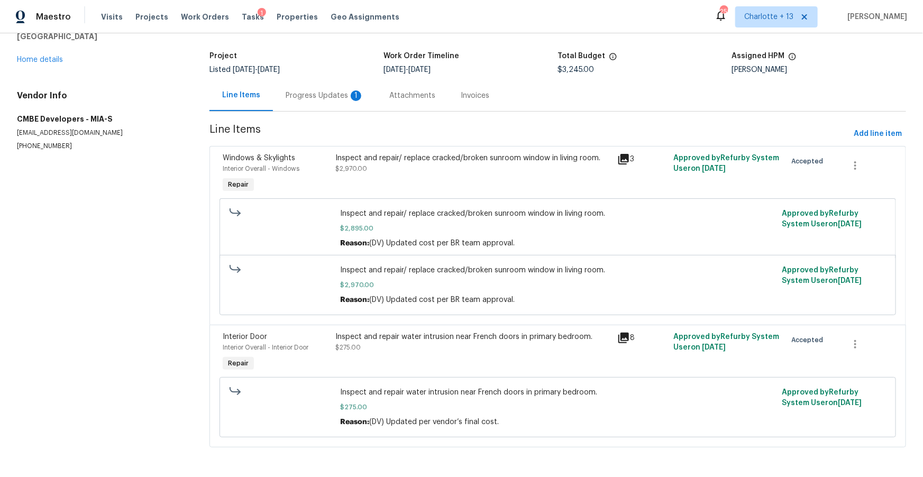
click at [628, 156] on icon at bounding box center [624, 159] width 11 height 11
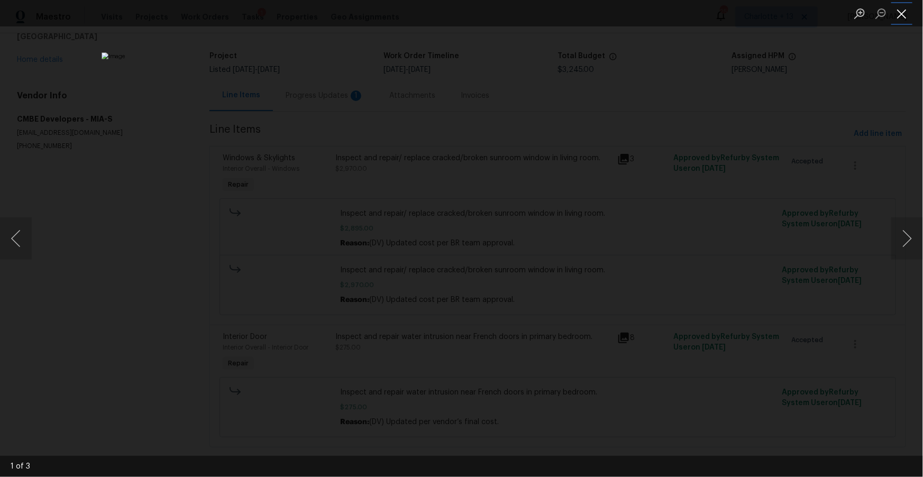
click at [900, 15] on button "Close lightbox" at bounding box center [902, 13] width 21 height 19
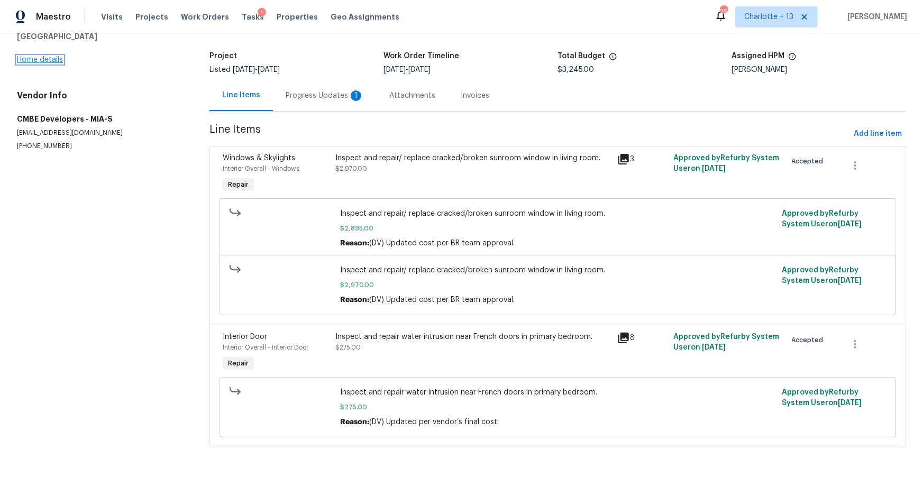
click at [38, 56] on link "Home details" at bounding box center [40, 59] width 46 height 7
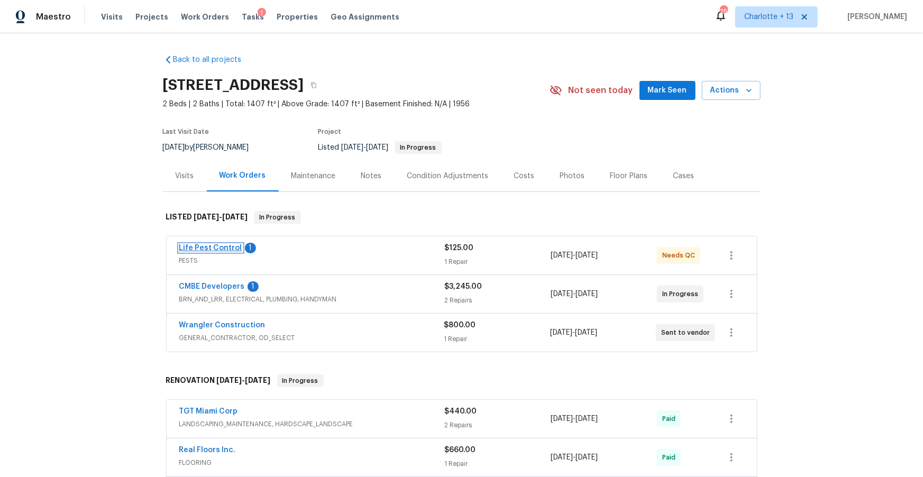
click at [223, 249] on link "Life Pest Control" at bounding box center [210, 247] width 63 height 7
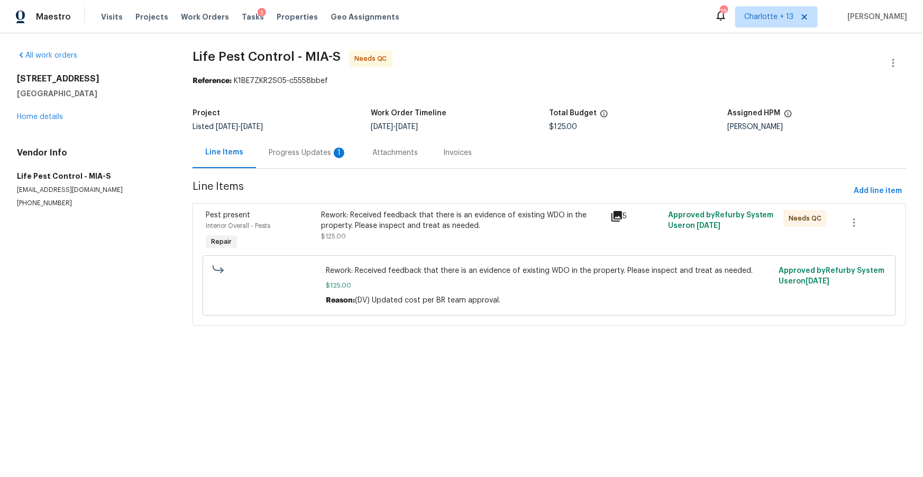
click at [365, 224] on div "Rework: Received feedback that there is an evidence of existing WDO in the prop…" at bounding box center [462, 220] width 283 height 21
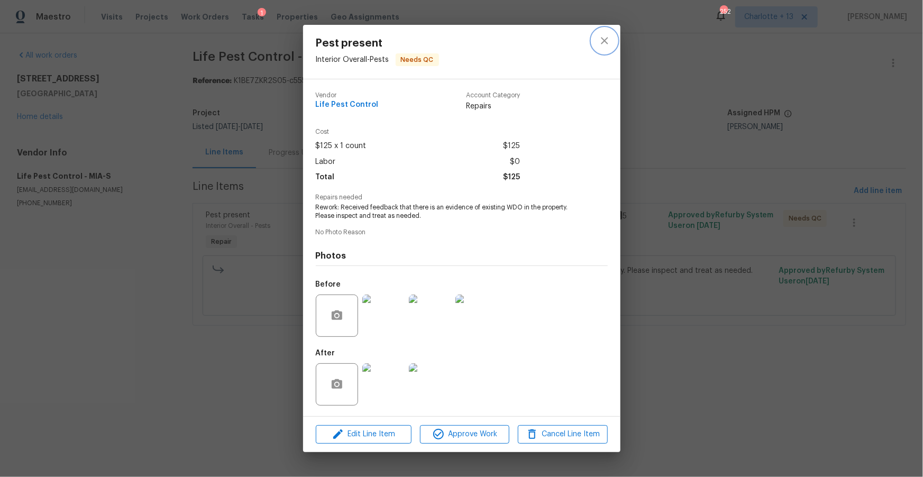
drag, startPoint x: 598, startPoint y: 39, endPoint x: 567, endPoint y: 53, distance: 34.8
click at [598, 39] on icon "close" at bounding box center [604, 40] width 13 height 13
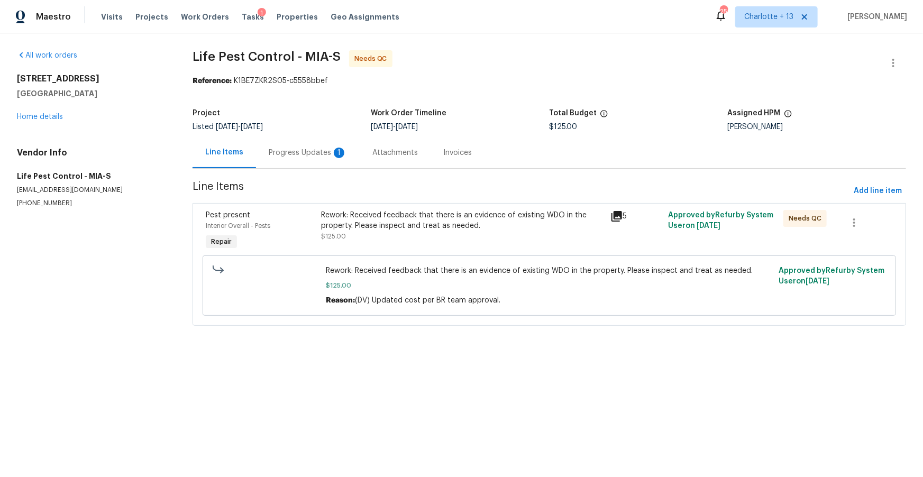
click at [292, 152] on div "Progress Updates 1" at bounding box center [308, 153] width 78 height 11
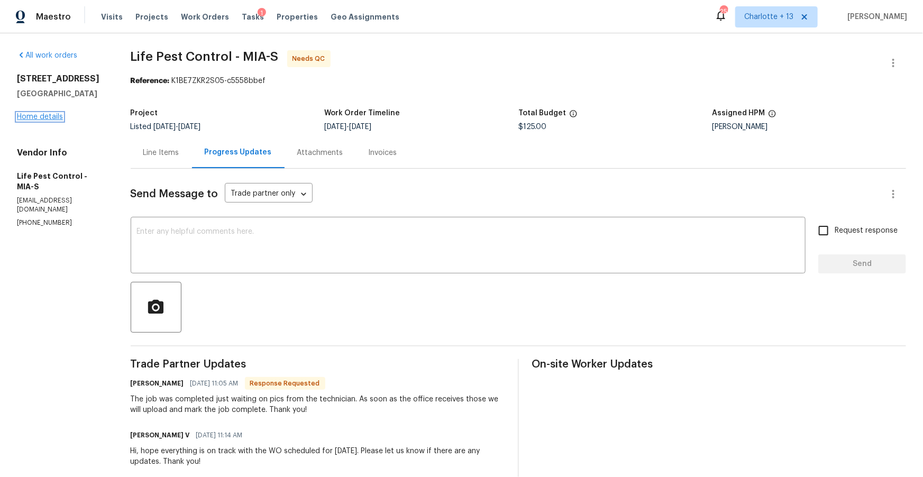
click at [47, 114] on link "Home details" at bounding box center [40, 116] width 46 height 7
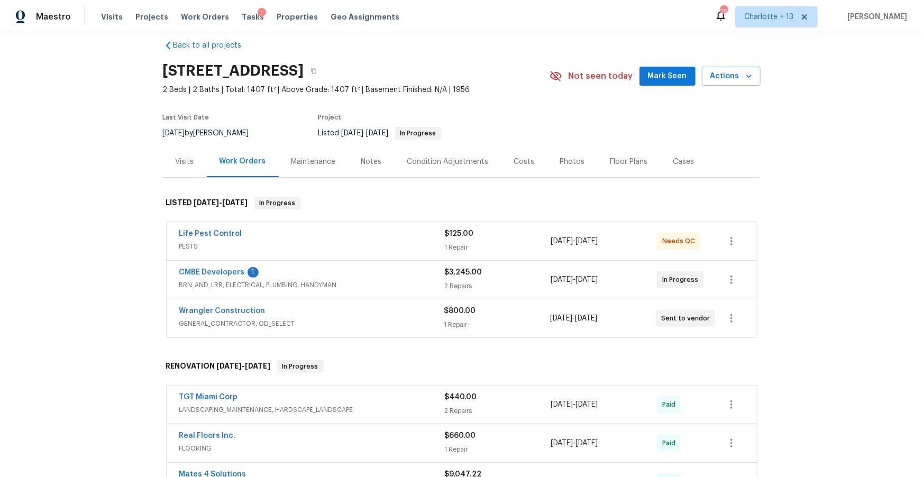
scroll to position [23, 0]
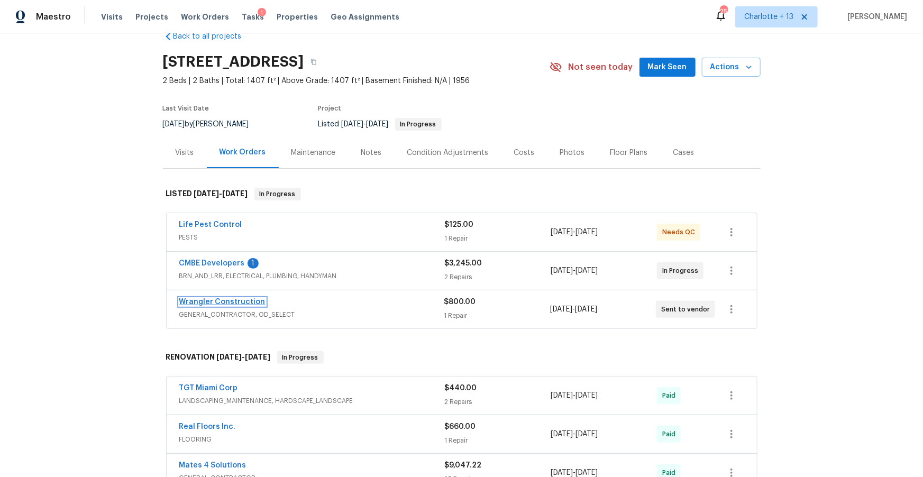
click at [212, 303] on link "Wrangler Construction" at bounding box center [222, 301] width 86 height 7
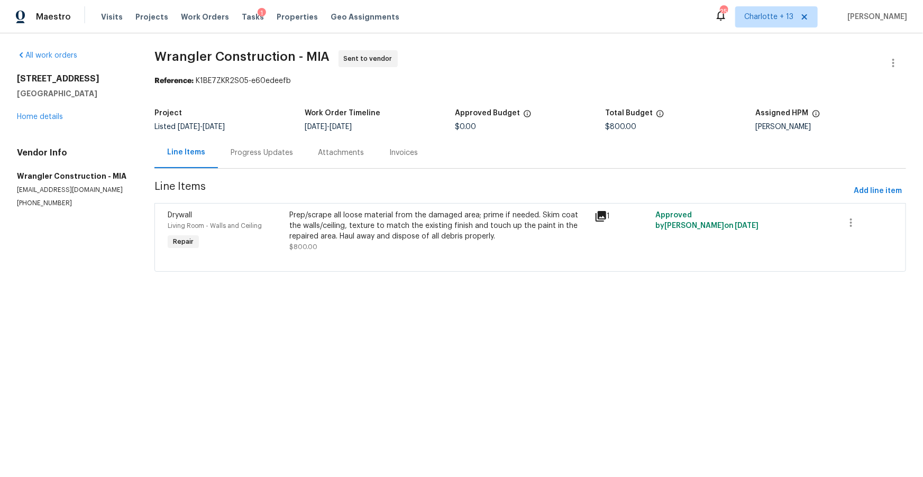
click at [594, 215] on div "1" at bounding box center [622, 231] width 61 height 49
click at [603, 215] on icon at bounding box center [601, 216] width 11 height 11
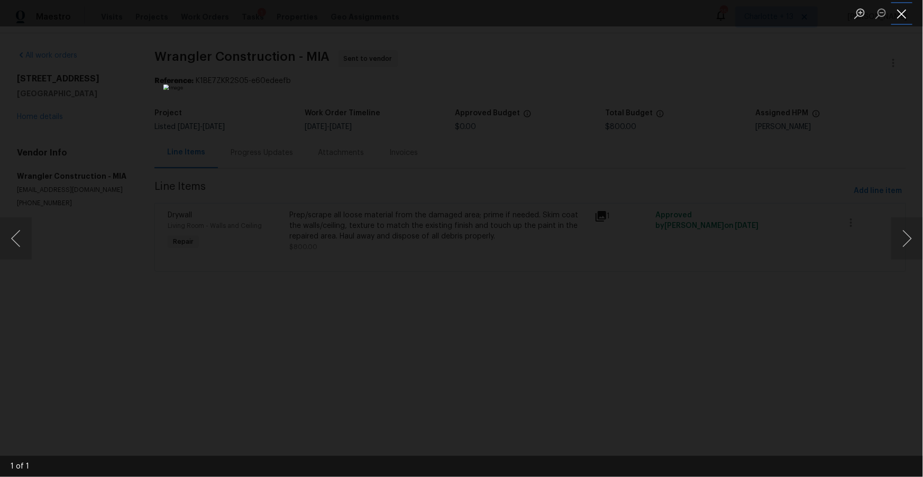
click at [901, 14] on button "Close lightbox" at bounding box center [902, 13] width 21 height 19
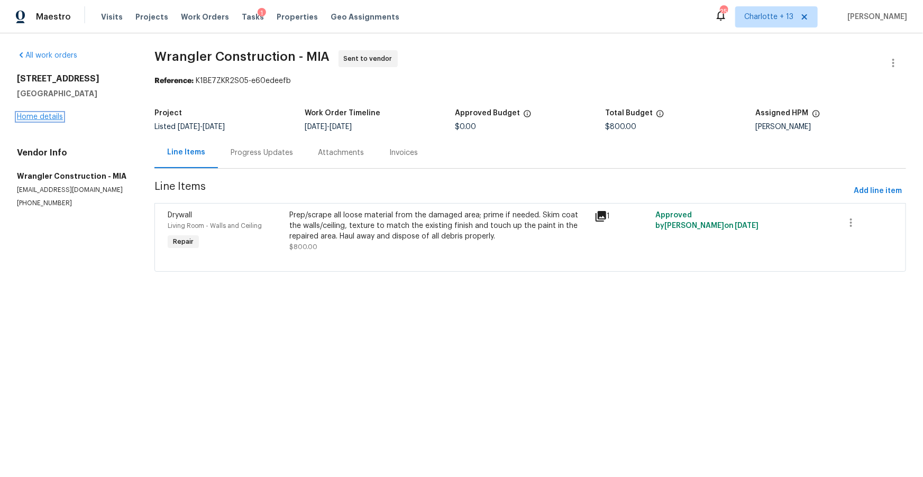
click at [53, 116] on link "Home details" at bounding box center [40, 116] width 46 height 7
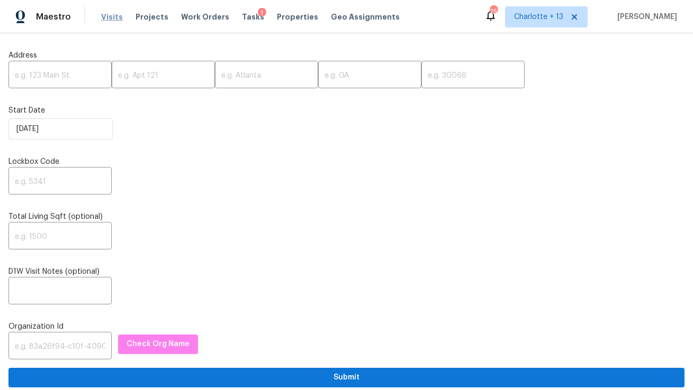
click at [107, 15] on span "Visits" at bounding box center [112, 17] width 22 height 11
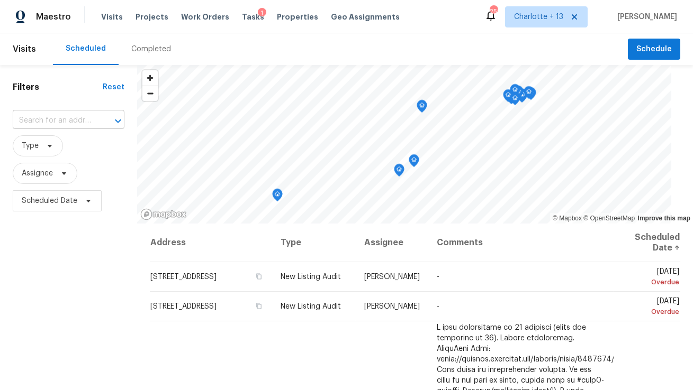
click at [43, 120] on input "text" at bounding box center [54, 121] width 82 height 16
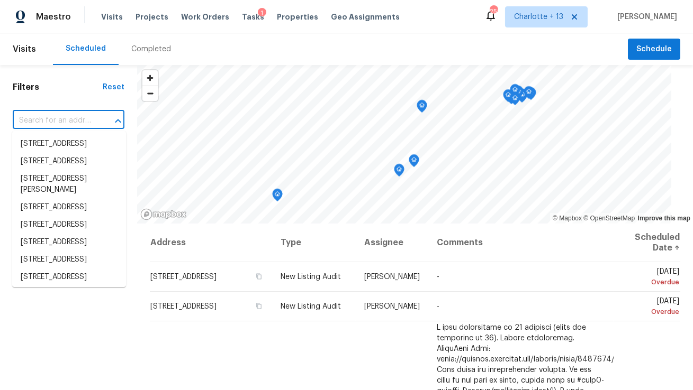
paste input "[STREET_ADDRESS]"
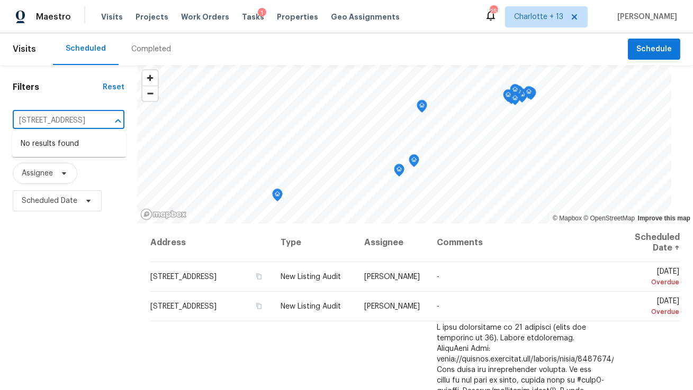
type input "[STREET_ADDRESS]"
click at [549, 20] on span "Charlotte + 13" at bounding box center [538, 17] width 49 height 11
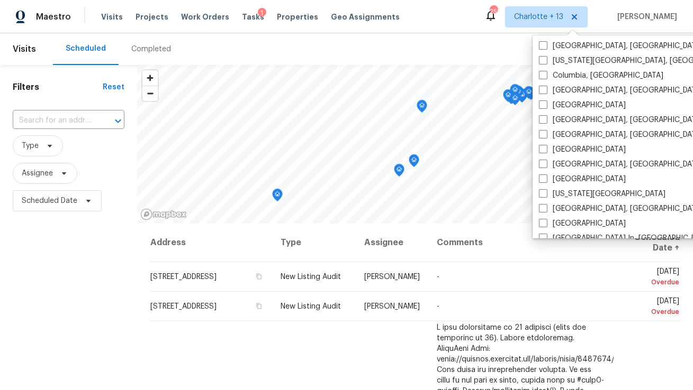
scroll to position [439, 0]
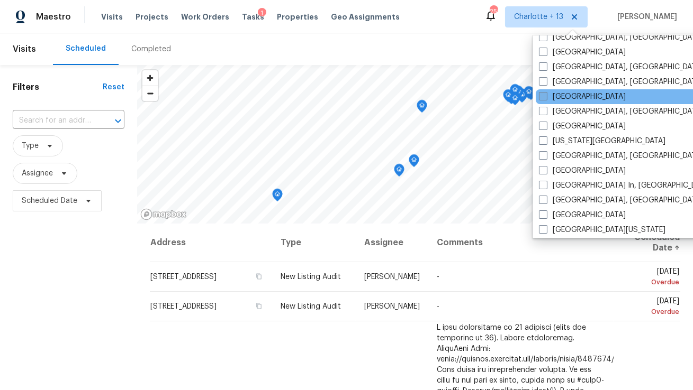
click at [546, 95] on span at bounding box center [543, 96] width 8 height 8
click at [546, 95] on input "[GEOGRAPHIC_DATA]" at bounding box center [542, 95] width 7 height 7
checkbox input "true"
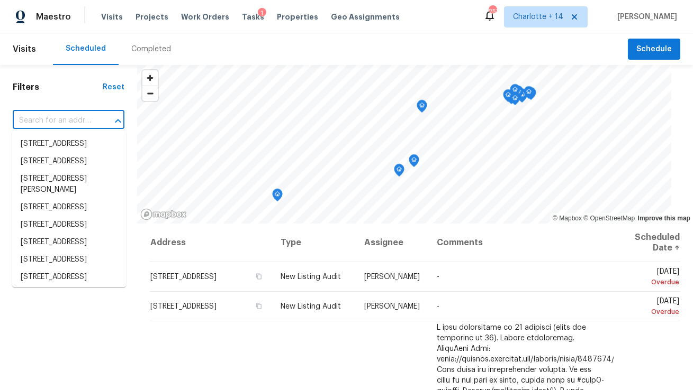
click at [42, 125] on input "text" at bounding box center [54, 121] width 82 height 16
paste input "[STREET_ADDRESS]"
type input "[STREET_ADDRESS]"
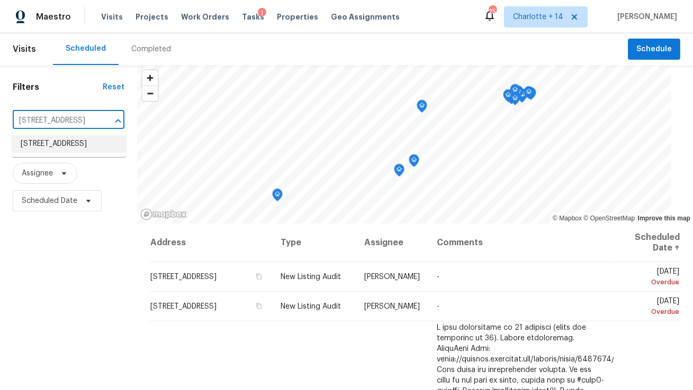
click at [53, 151] on li "[STREET_ADDRESS]" at bounding box center [69, 143] width 114 height 17
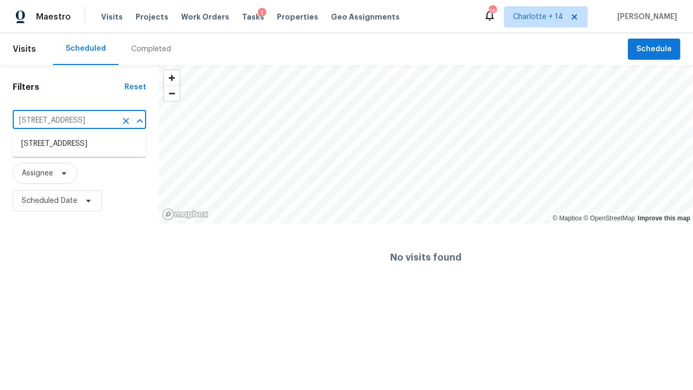
click at [88, 121] on input "[STREET_ADDRESS]" at bounding box center [65, 121] width 104 height 16
click at [147, 16] on span "Projects" at bounding box center [151, 17] width 33 height 11
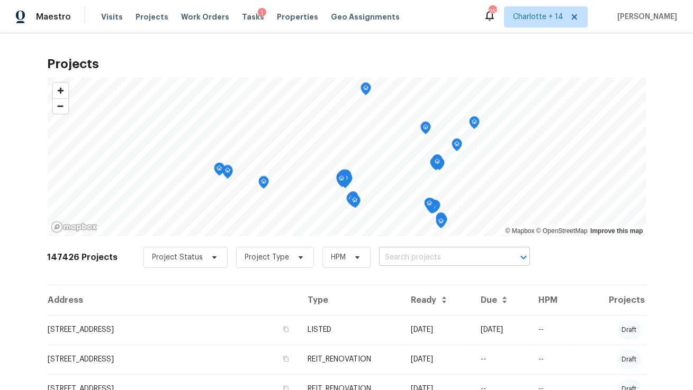
click at [397, 258] on input "text" at bounding box center [439, 258] width 121 height 16
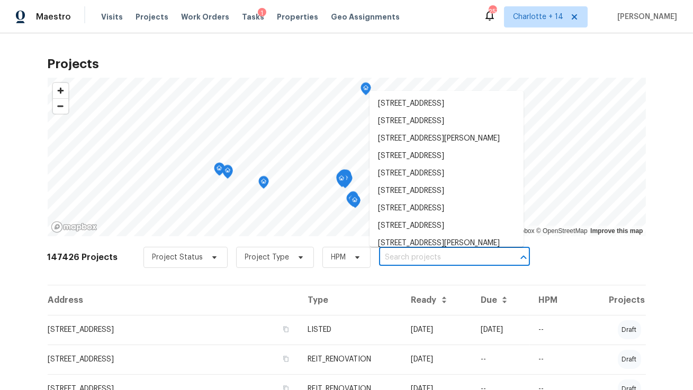
paste input "[STREET_ADDRESS]"
type input "[STREET_ADDRESS]"
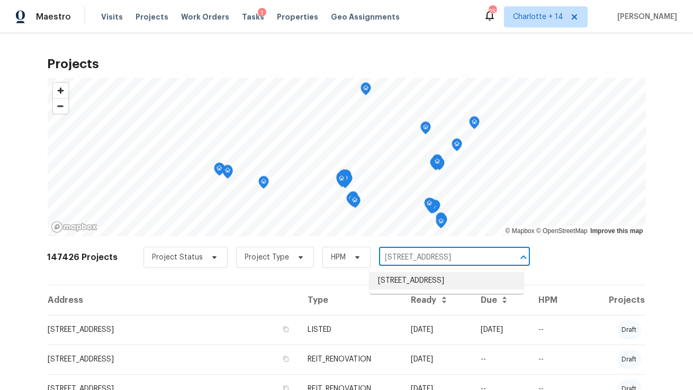
click at [393, 284] on li "[STREET_ADDRESS]" at bounding box center [446, 280] width 154 height 17
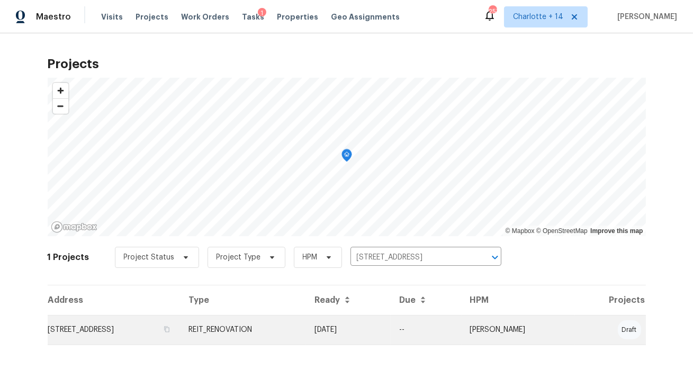
click at [131, 333] on td "5126 Avenue O, Galveston, TX 77551" at bounding box center [114, 330] width 133 height 30
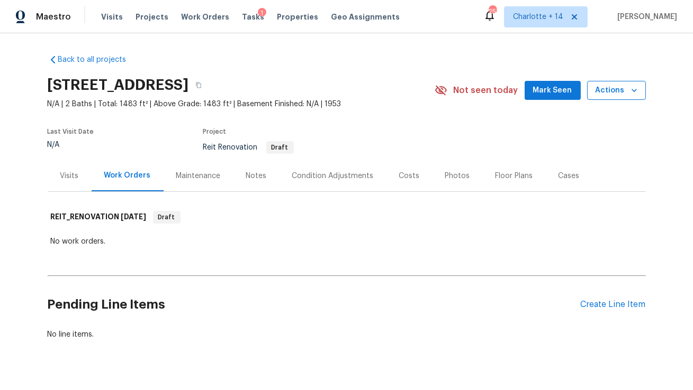
click at [633, 96] on span "Actions" at bounding box center [616, 90] width 42 height 13
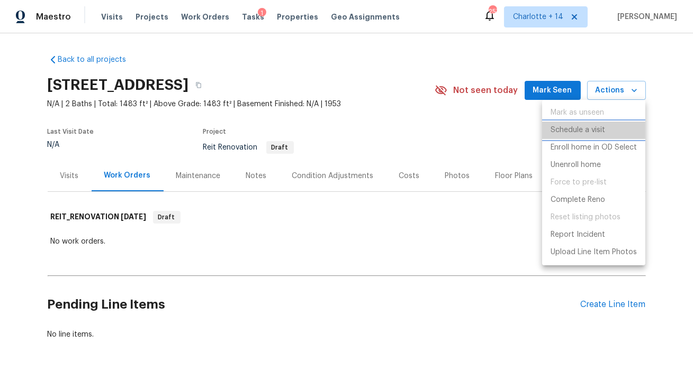
click at [574, 136] on li "Schedule a visit" at bounding box center [593, 130] width 103 height 17
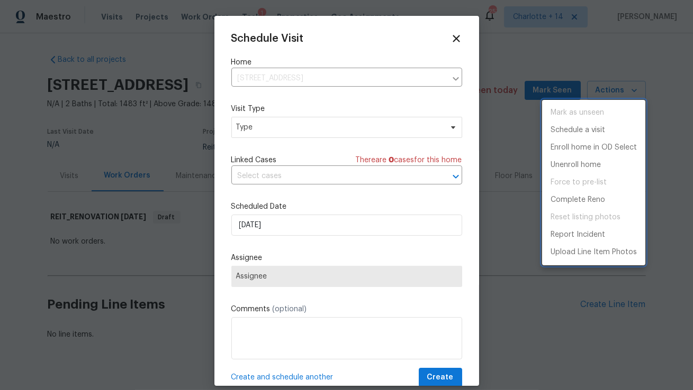
click at [295, 128] on div at bounding box center [346, 195] width 693 height 390
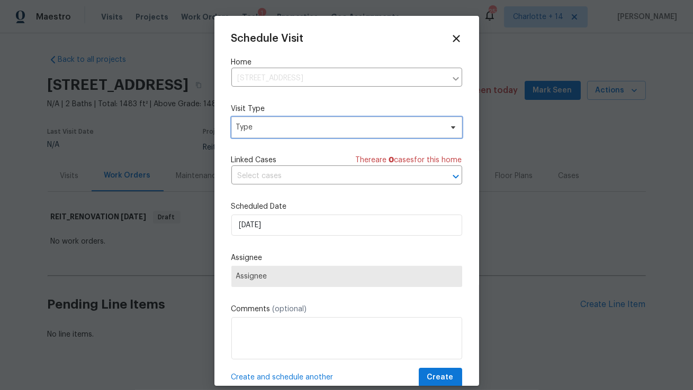
click at [293, 130] on span "Type" at bounding box center [339, 127] width 206 height 11
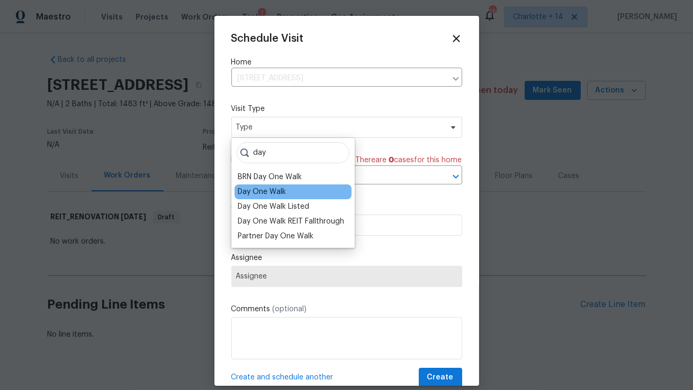
type input "day"
click at [283, 194] on div "Day One Walk" at bounding box center [262, 192] width 48 height 11
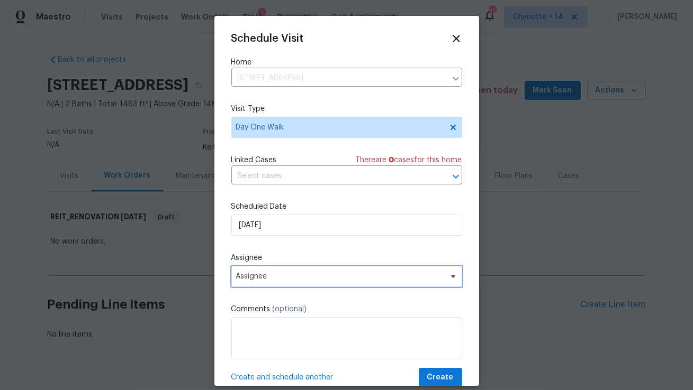
click at [356, 277] on span "Assignee" at bounding box center [339, 276] width 207 height 8
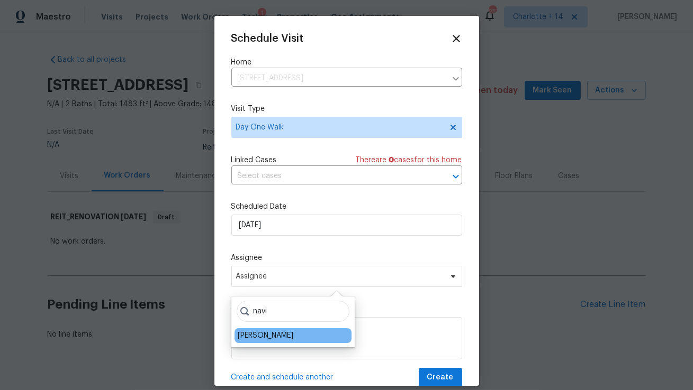
type input "navi"
click at [268, 341] on div "Navid Ranjbar" at bounding box center [292, 336] width 117 height 15
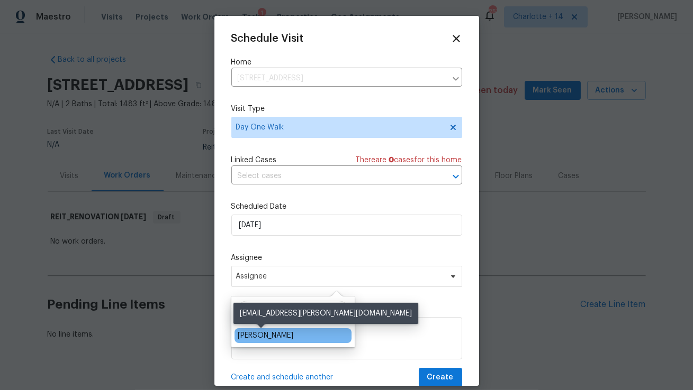
click at [273, 339] on div "Navid Ranjbar" at bounding box center [266, 336] width 56 height 11
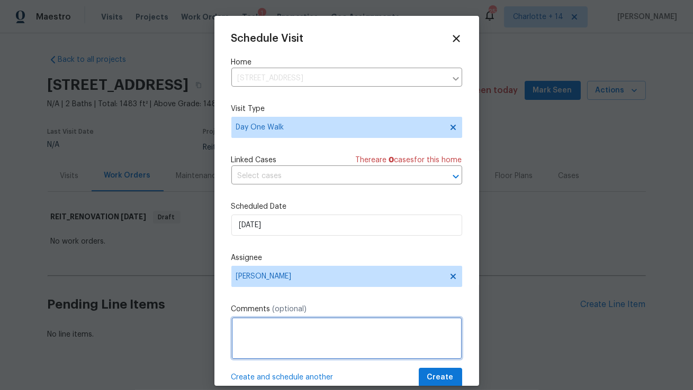
click at [263, 331] on textarea at bounding box center [346, 338] width 231 height 42
paste textarea "Address: 1327 33RD STREET, GALVESTON, TX-77550"
paste textarea "Lockbox - 3072"
type textarea "Address: 1327 33RD STREET, GALVESTON, TX-77550 Lockbox - 3072 RaaS project - co…"
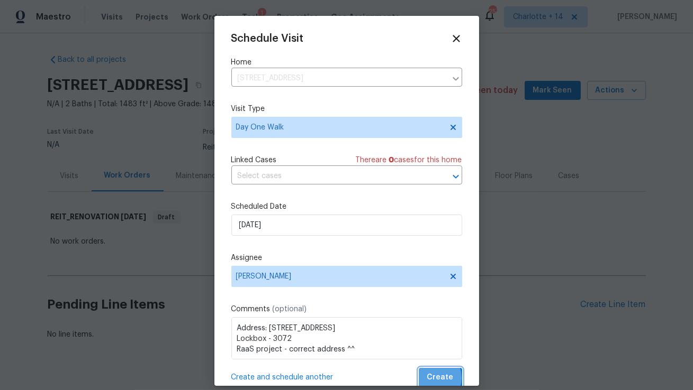
click at [433, 380] on span "Create" at bounding box center [440, 377] width 26 height 13
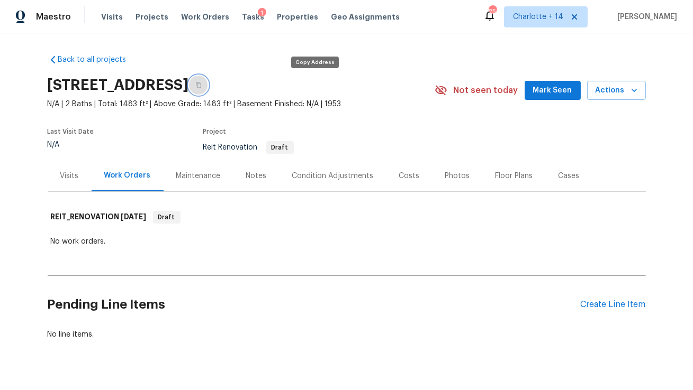
click at [202, 85] on icon "button" at bounding box center [198, 85] width 6 height 6
click at [577, 15] on icon at bounding box center [573, 16] width 5 height 5
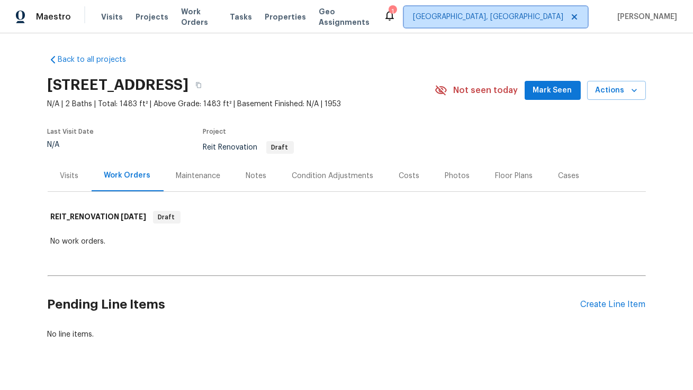
click at [562, 19] on span "Albuquerque, NM" at bounding box center [488, 17] width 150 height 11
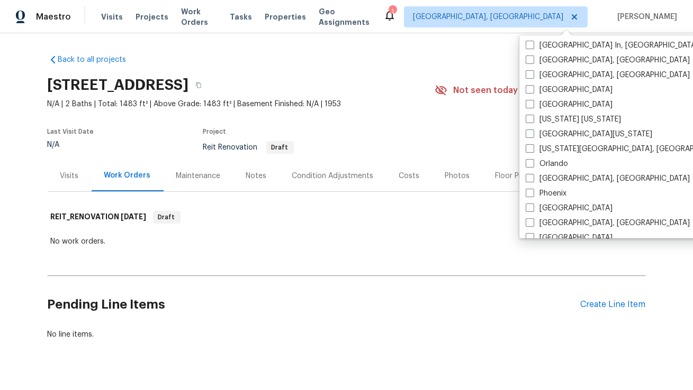
scroll to position [468, 0]
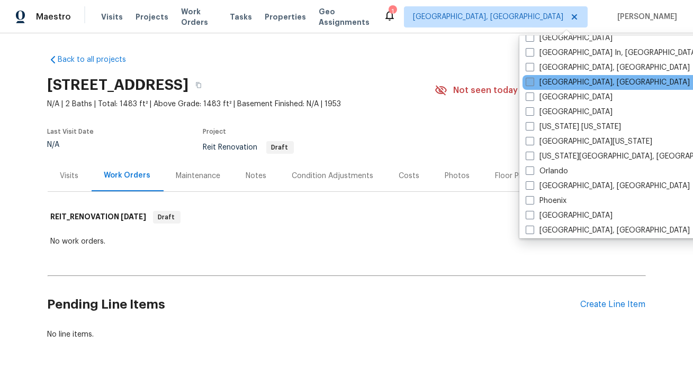
click at [550, 84] on label "[GEOGRAPHIC_DATA], [GEOGRAPHIC_DATA]" at bounding box center [607, 82] width 164 height 11
click at [532, 84] on input "[GEOGRAPHIC_DATA], [GEOGRAPHIC_DATA]" at bounding box center [528, 80] width 7 height 7
checkbox input "true"
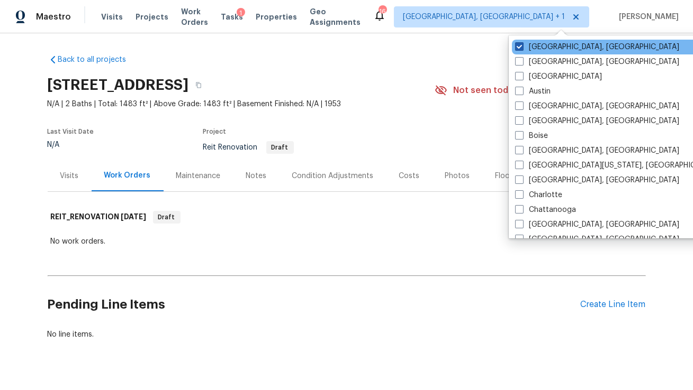
click at [524, 47] on label "Albuquerque, NM" at bounding box center [597, 47] width 164 height 11
click at [522, 47] on input "Albuquerque, NM" at bounding box center [518, 45] width 7 height 7
checkbox input "false"
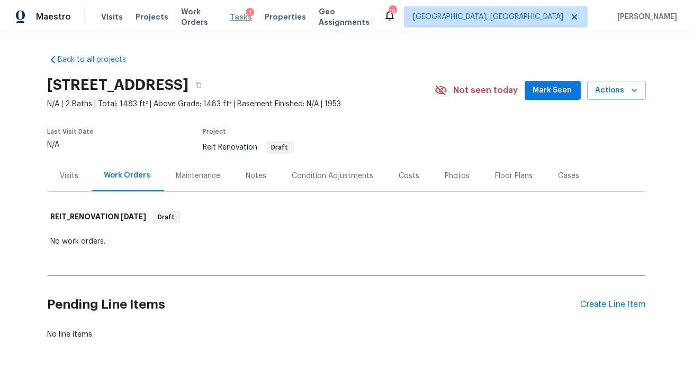
click at [241, 17] on span "Tasks" at bounding box center [241, 16] width 22 height 7
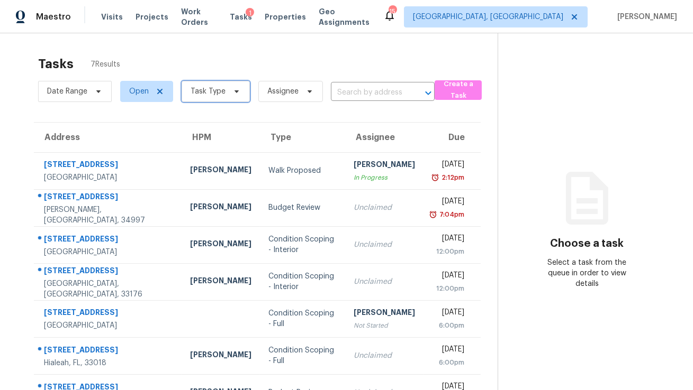
click at [217, 96] on span "Task Type" at bounding box center [207, 91] width 35 height 11
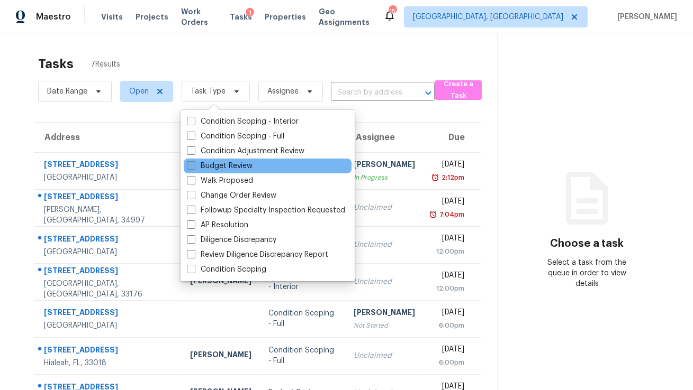
click at [235, 167] on label "Budget Review" at bounding box center [220, 166] width 66 height 11
click at [194, 167] on input "Budget Review" at bounding box center [190, 164] width 7 height 7
checkbox input "true"
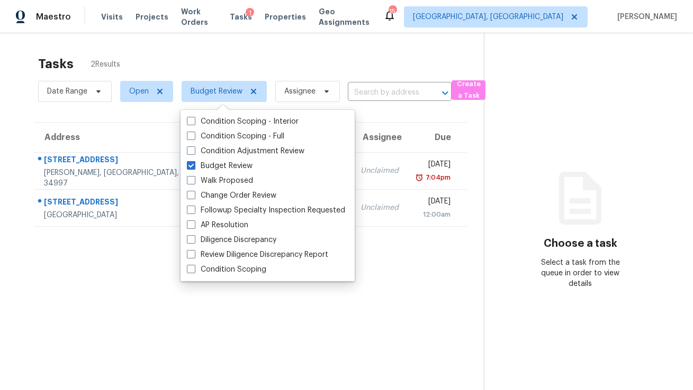
click at [314, 59] on div "Tasks 2 Results" at bounding box center [261, 64] width 446 height 28
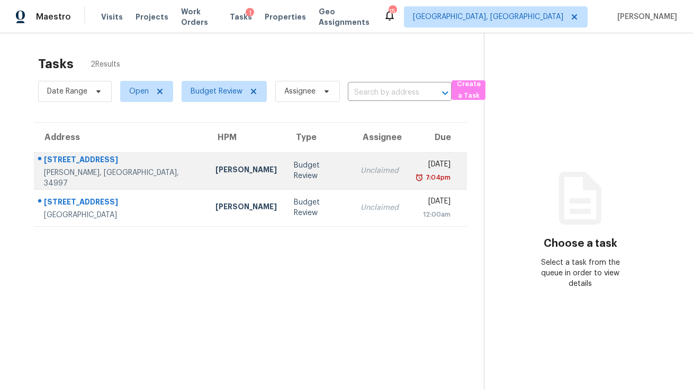
click at [128, 178] on div "Stuart, FL, 34997" at bounding box center [121, 178] width 155 height 21
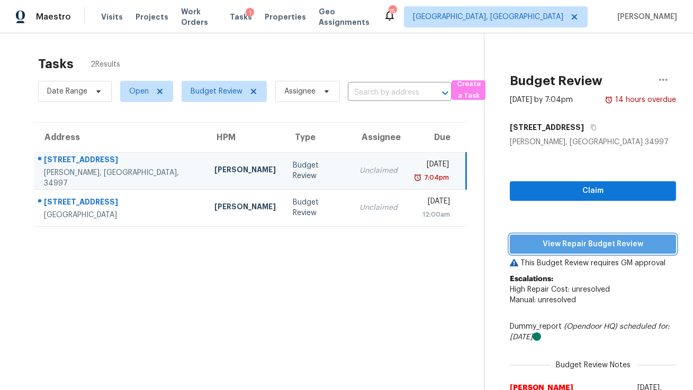
click at [612, 245] on span "View Repair Budget Review" at bounding box center [592, 244] width 149 height 13
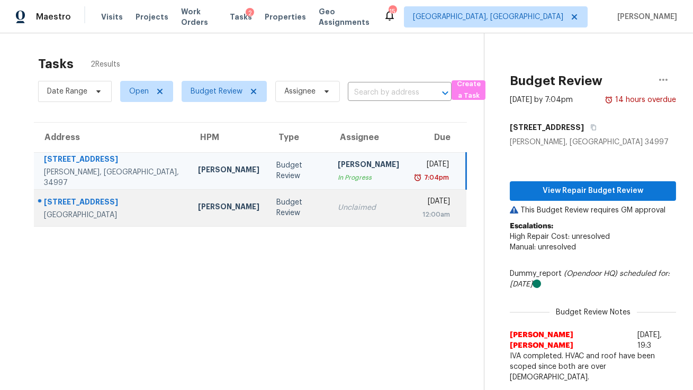
click at [268, 194] on td "Budget Review" at bounding box center [298, 207] width 61 height 37
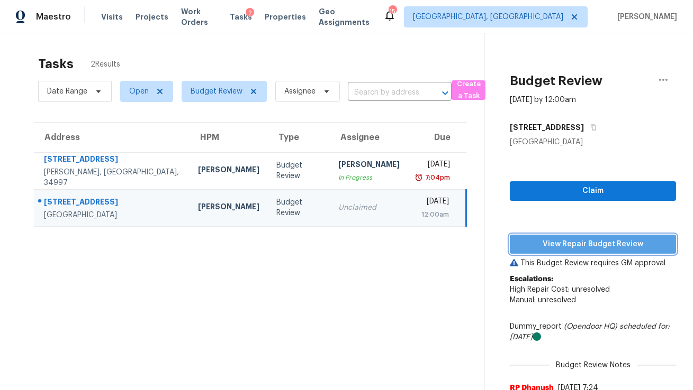
click at [568, 244] on span "View Repair Budget Review" at bounding box center [592, 244] width 149 height 13
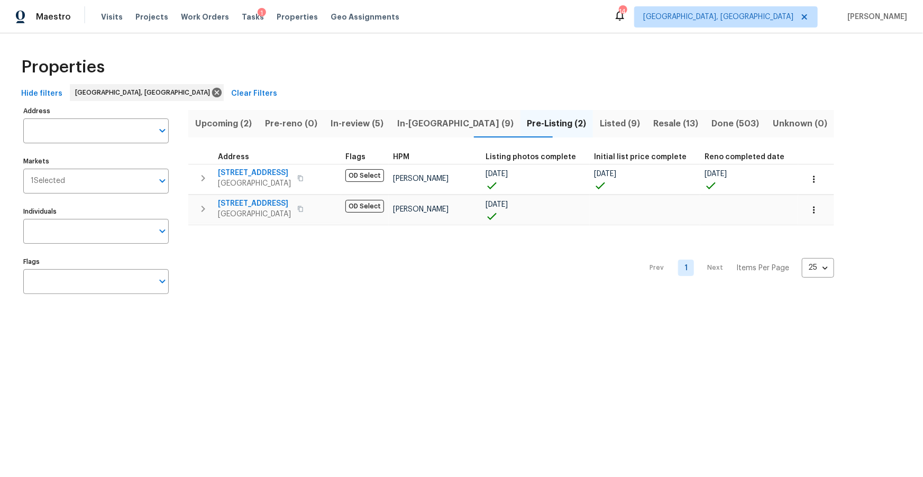
click at [372, 128] on span "In-review (5)" at bounding box center [357, 123] width 53 height 15
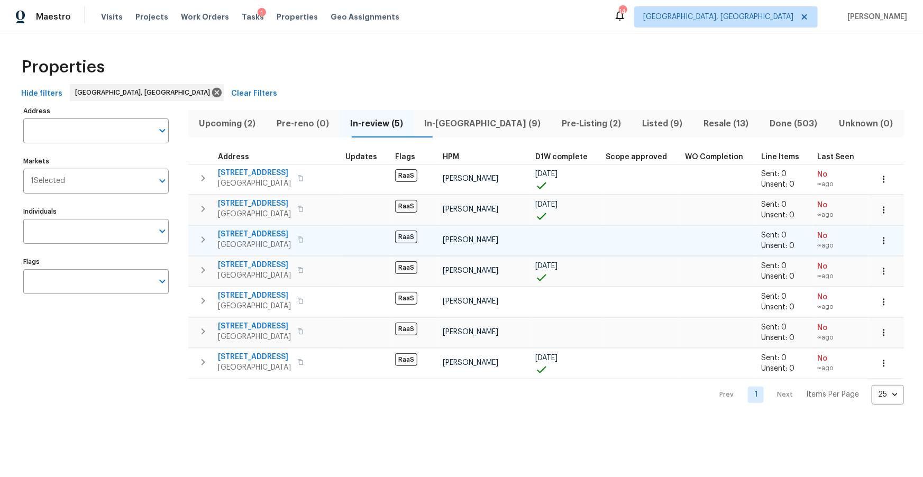
click at [246, 233] on span "[STREET_ADDRESS]" at bounding box center [254, 234] width 73 height 11
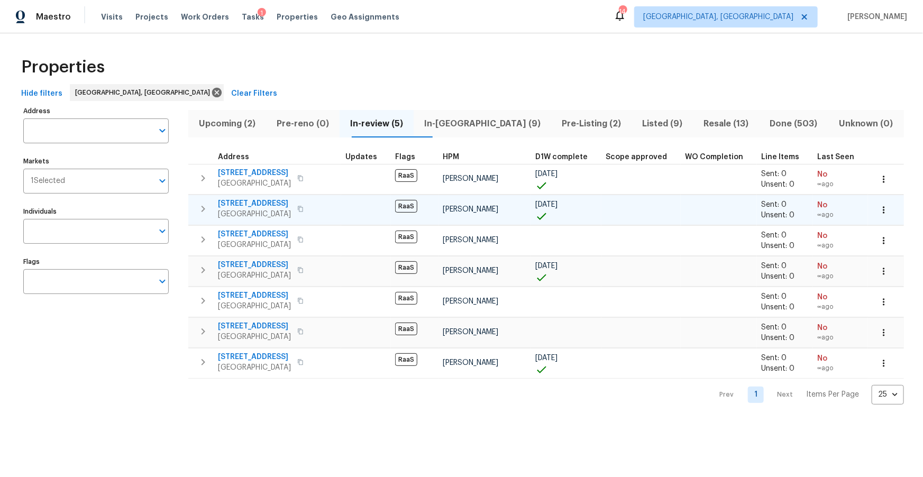
click at [275, 202] on span "17277 Hampton Blvd" at bounding box center [254, 203] width 73 height 11
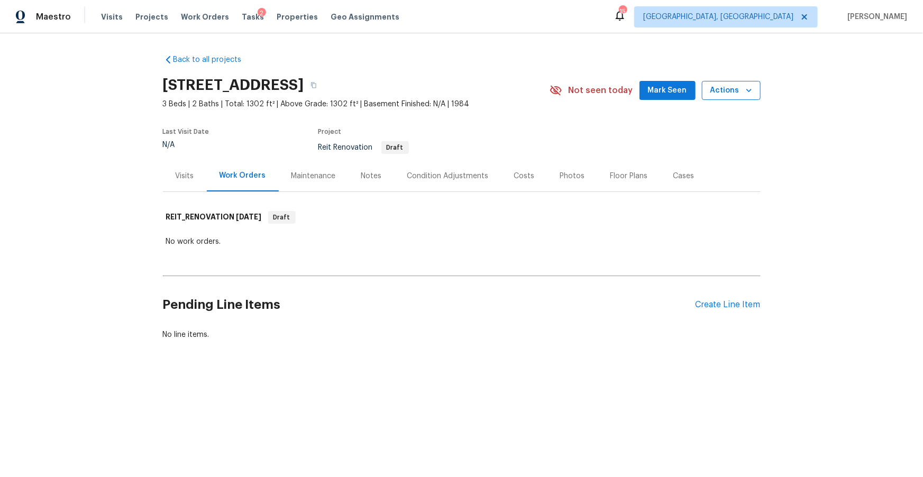
click at [737, 90] on span "Actions" at bounding box center [732, 90] width 42 height 13
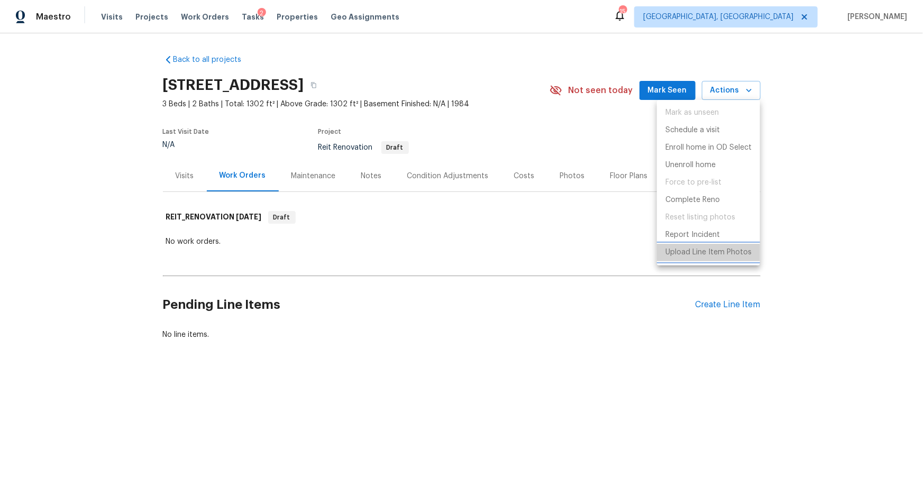
click at [713, 250] on p "Upload Line Item Photos" at bounding box center [709, 252] width 86 height 11
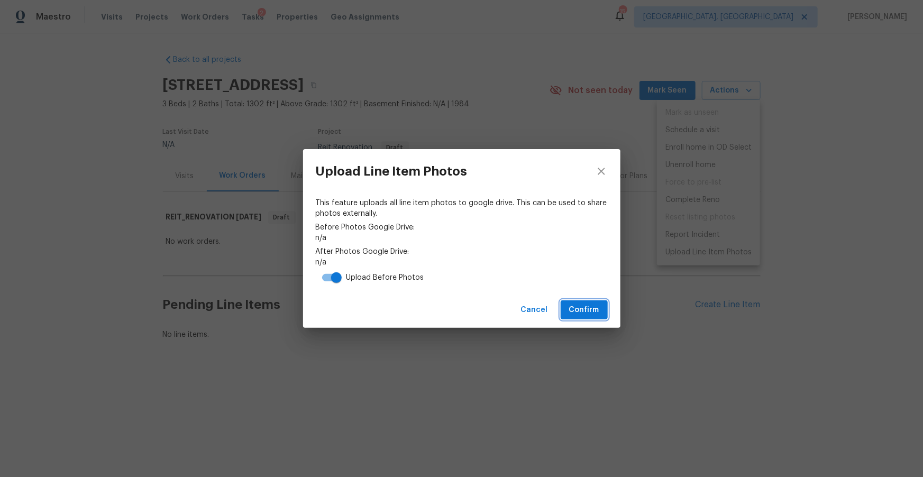
click at [581, 308] on span "Confirm" at bounding box center [584, 310] width 30 height 13
click at [606, 174] on icon "close" at bounding box center [601, 171] width 13 height 13
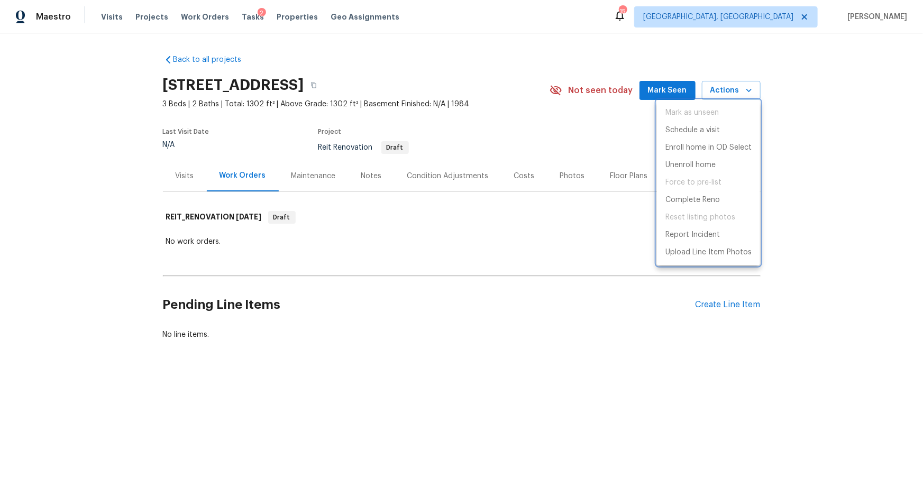
click at [548, 249] on div at bounding box center [461, 238] width 923 height 477
